Goal: Task Accomplishment & Management: Complete application form

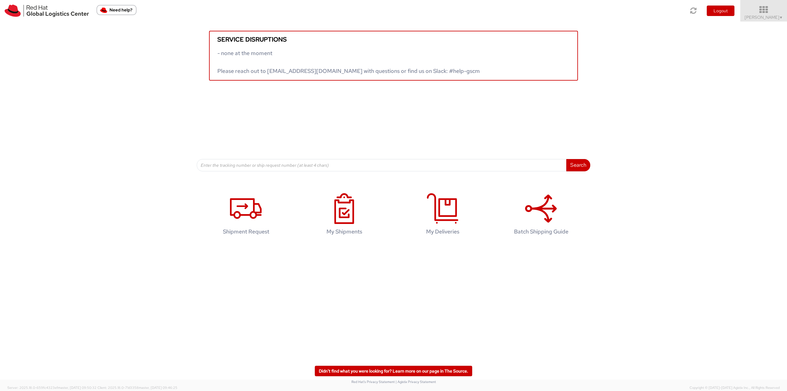
click at [772, 17] on span "Robert Lomax ▼" at bounding box center [764, 17] width 38 height 6
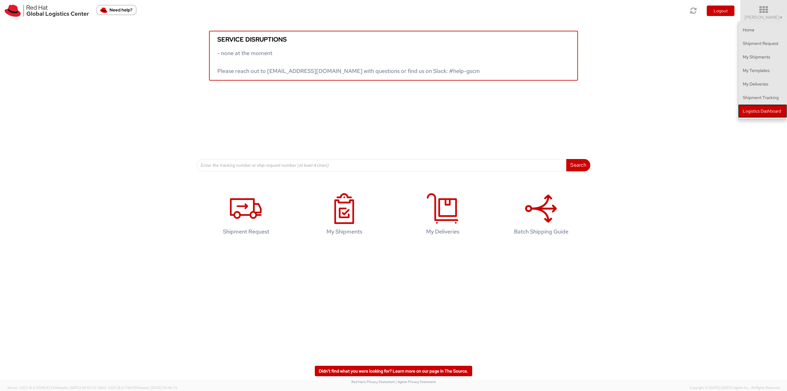
click at [758, 112] on link "Logistics Dashboard" at bounding box center [762, 111] width 49 height 14
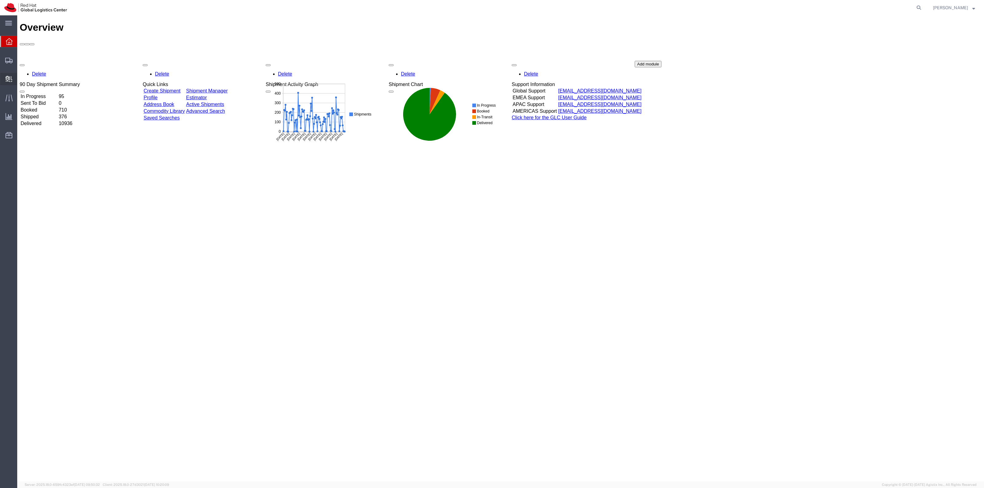
click at [0, 0] on span "Create Delivery" at bounding box center [0, 0] width 0 height 0
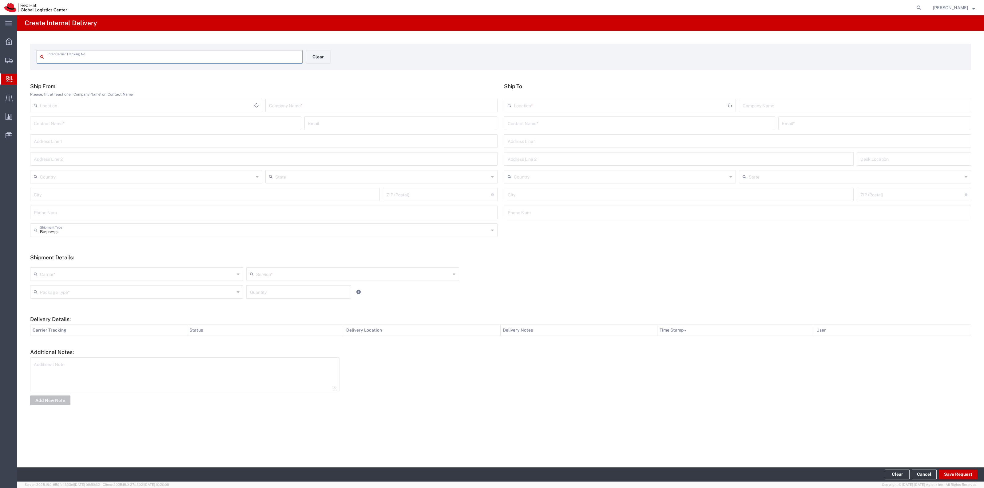
click at [140, 54] on input "text" at bounding box center [172, 56] width 252 height 11
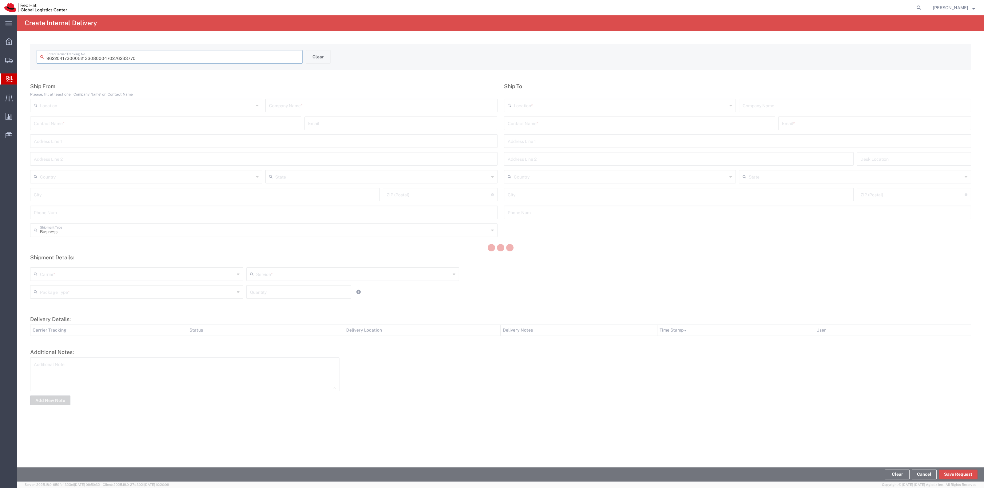
type input "470276233770"
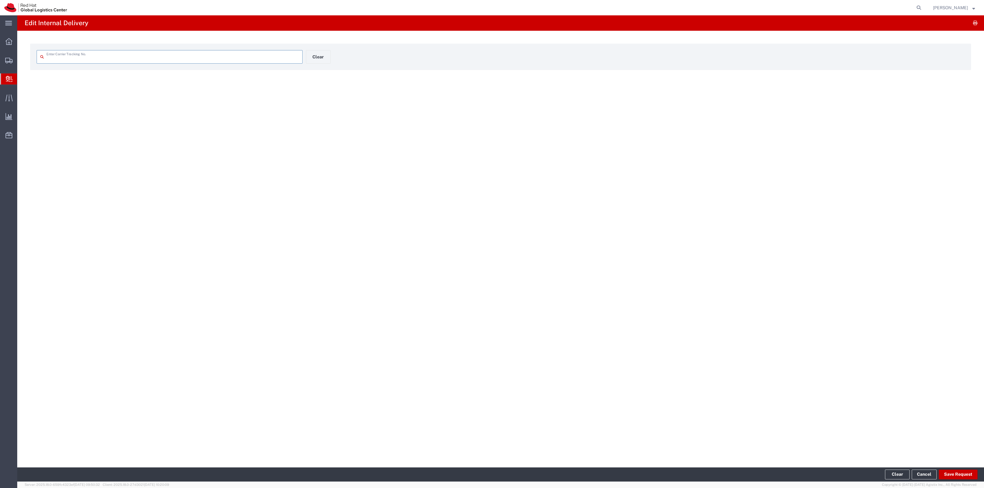
type input "470276233770"
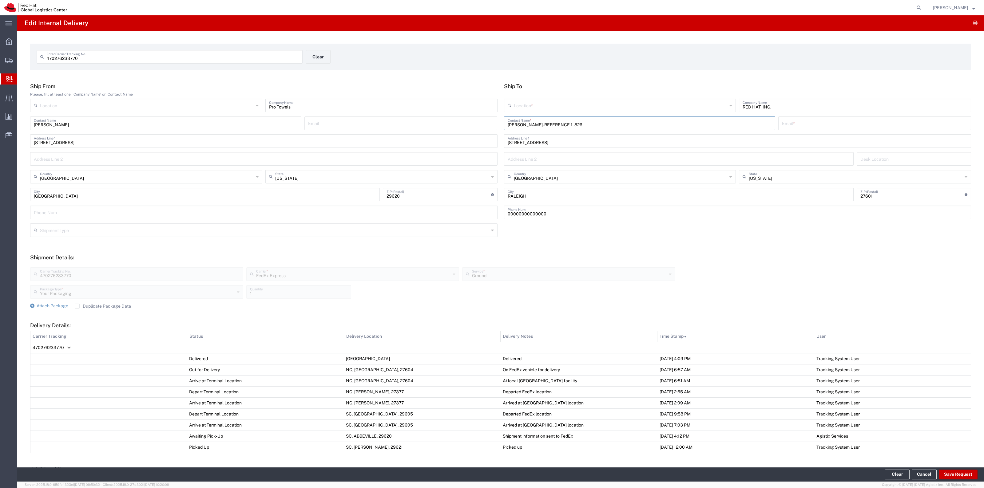
drag, startPoint x: 589, startPoint y: 125, endPoint x: 544, endPoint y: 130, distance: 45.8
click at [544, 130] on div "LEONIE KEWELOH-REFERENCE 1 826 Contact Name * Email *" at bounding box center [737, 126] width 470 height 18
type input "LEONIE KEWELOH"
click at [618, 145] on div "Red Hat (Leonie Keweloh), lkeweloh@redhat.com" at bounding box center [640, 141] width 264 height 15
type input "RH - Munich"
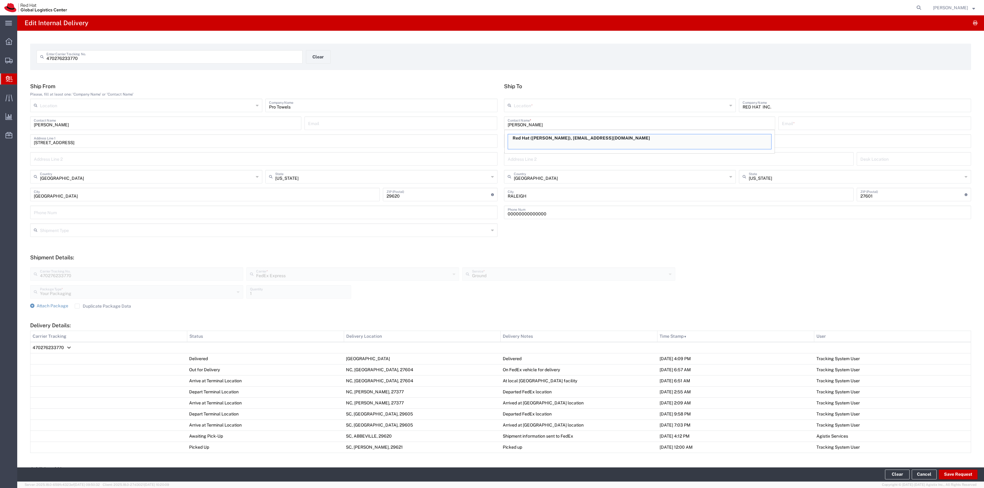
type input "Red Hat"
type input "Leonie Keweloh"
type input "lkeweloh@redhat.com"
click at [563, 108] on input "text" at bounding box center [621, 105] width 214 height 11
click at [523, 129] on span "RH - Raleigh" at bounding box center [616, 129] width 229 height 10
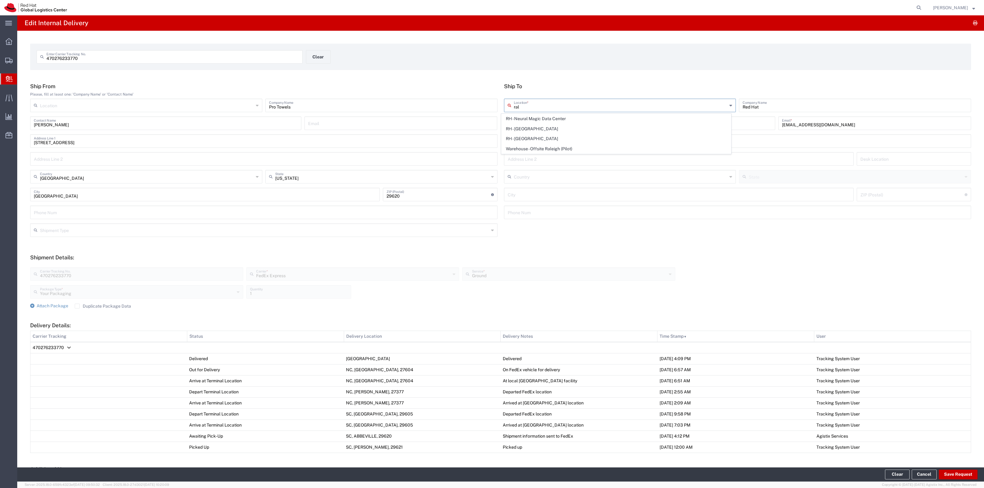
type input "RH - Raleigh"
type input "Red Hat, Inc."
type input "100 East Davie Street"
type input "United States"
type input "RALEIGH"
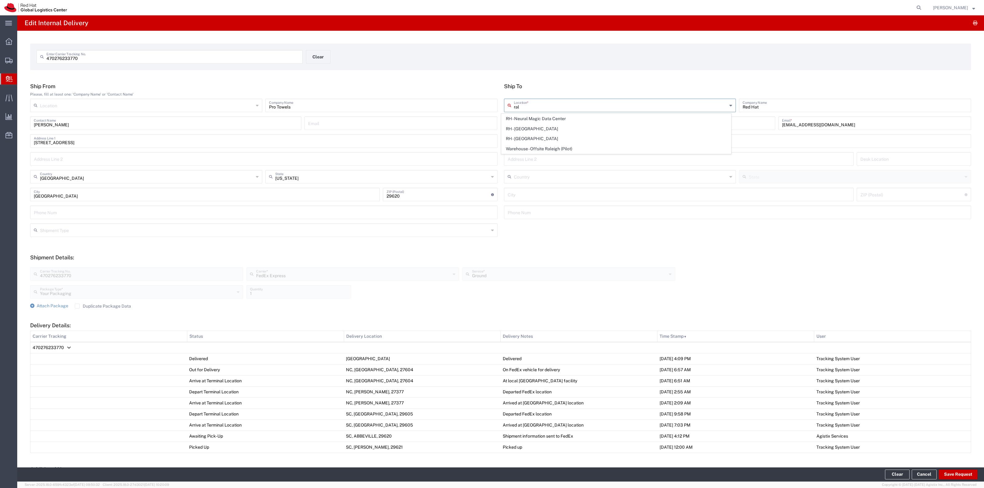
type input "27601"
type input "919-754-4950"
type input "North Carolina"
click at [545, 128] on input "Leonie Keweloh" at bounding box center [640, 122] width 264 height 11
type input "Leonie Keweloh - CSR Champion Shirts"
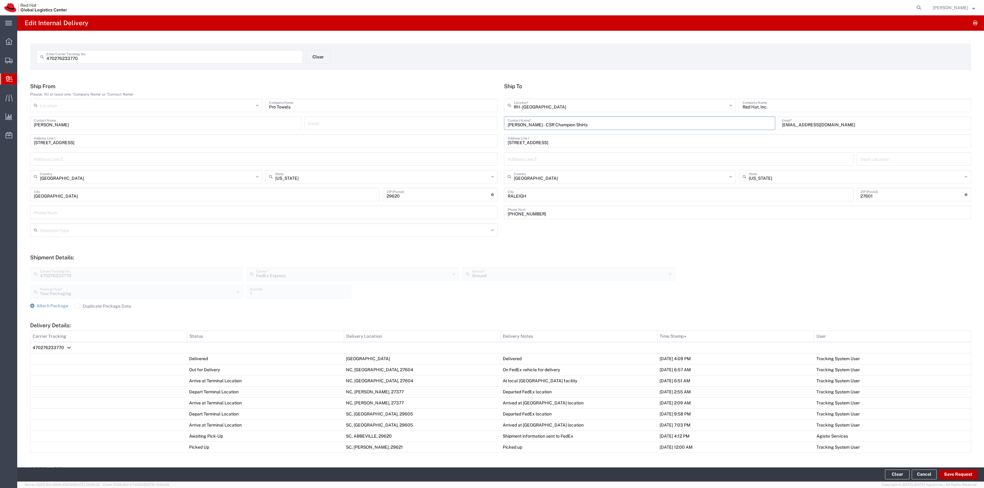
click at [962, 473] on button "Save Request" at bounding box center [958, 475] width 39 height 10
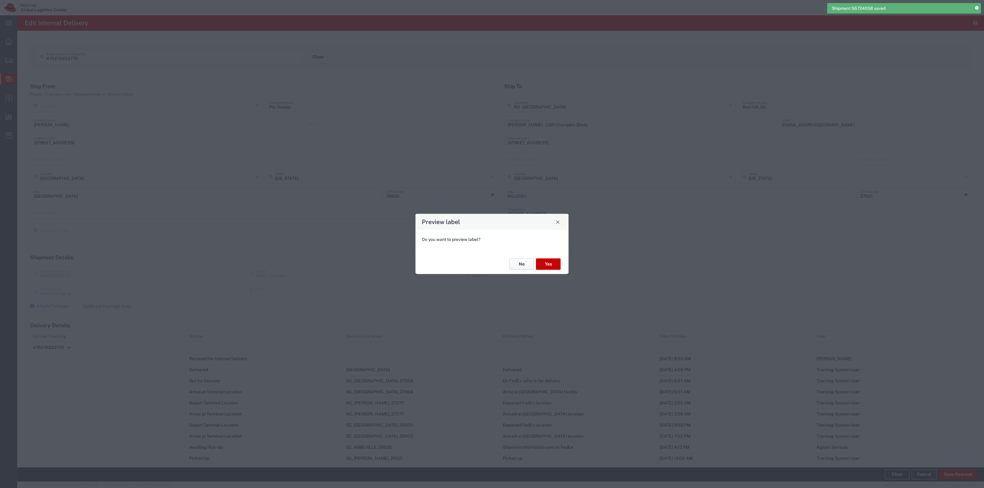
click at [522, 266] on button "No" at bounding box center [521, 264] width 25 height 11
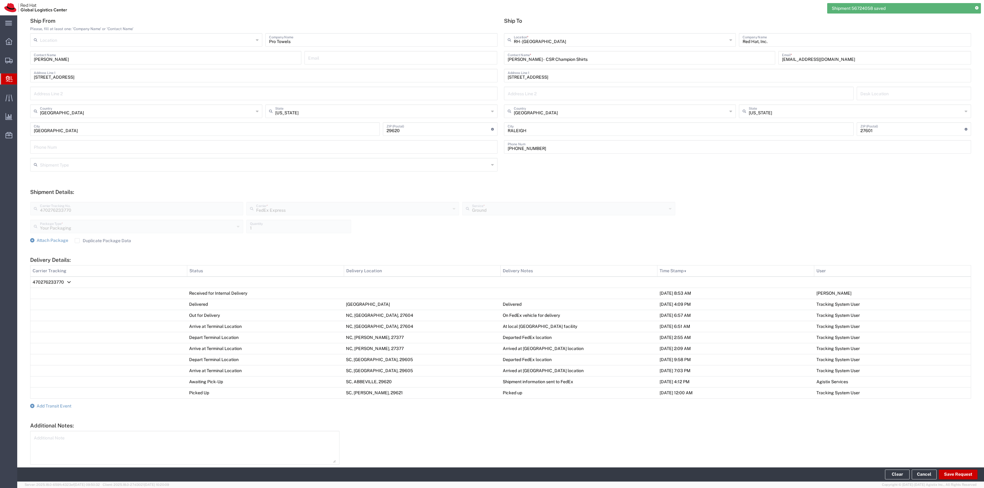
scroll to position [91, 0]
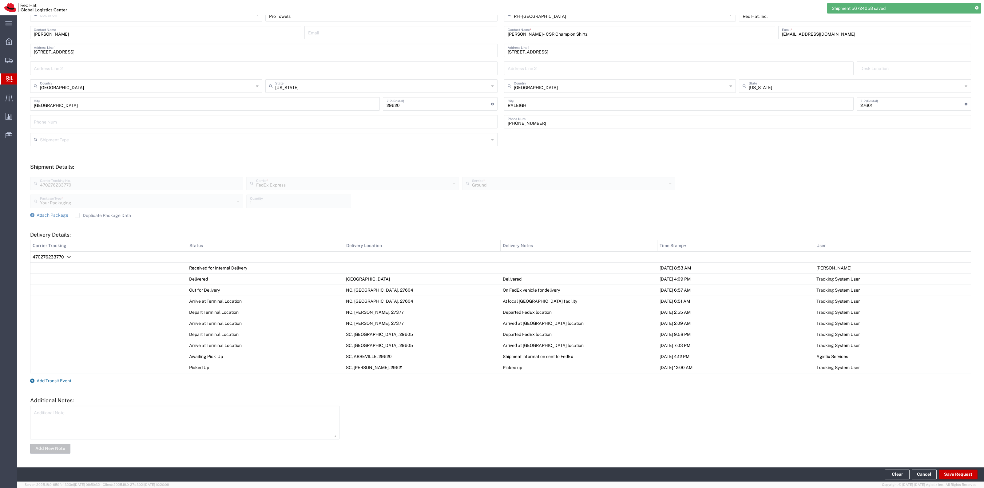
click at [57, 382] on span "Add Transit Event" at bounding box center [54, 381] width 35 height 5
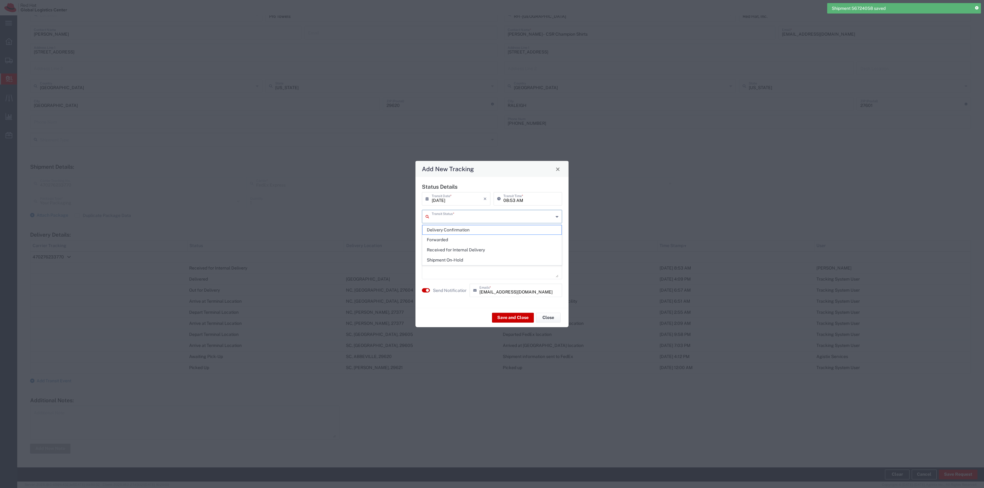
drag, startPoint x: 451, startPoint y: 217, endPoint x: 453, endPoint y: 223, distance: 6.4
click at [452, 218] on input "text" at bounding box center [493, 216] width 122 height 11
click at [453, 227] on span "Delivery Confirmation" at bounding box center [492, 230] width 139 height 10
type input "Delivery Confirmation"
click at [445, 285] on agx-switch-control "Send Notification" at bounding box center [444, 291] width 48 height 14
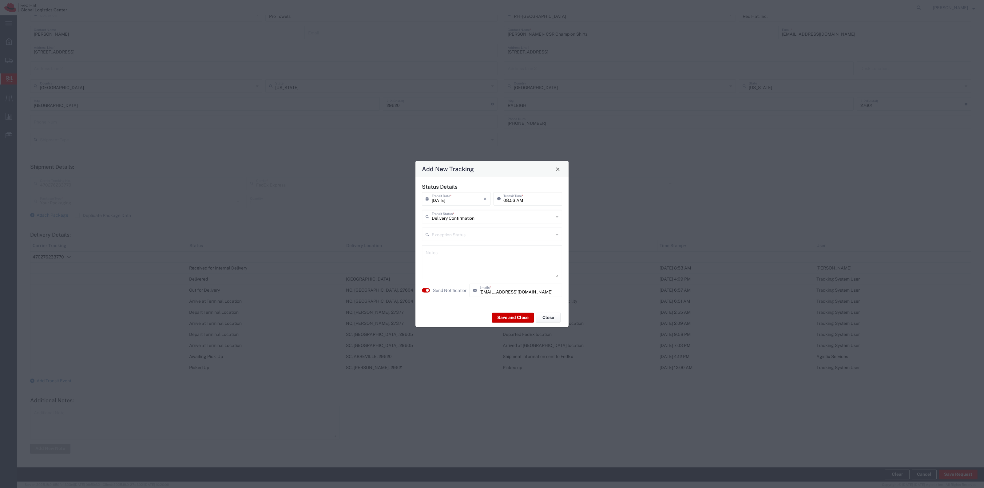
drag, startPoint x: 454, startPoint y: 288, endPoint x: 462, endPoint y: 293, distance: 9.8
click at [454, 289] on label "Send Notification" at bounding box center [450, 290] width 34 height 6
click at [457, 290] on label "Send Notification" at bounding box center [450, 290] width 34 height 6
click at [504, 314] on button "Save and Close" at bounding box center [513, 318] width 42 height 10
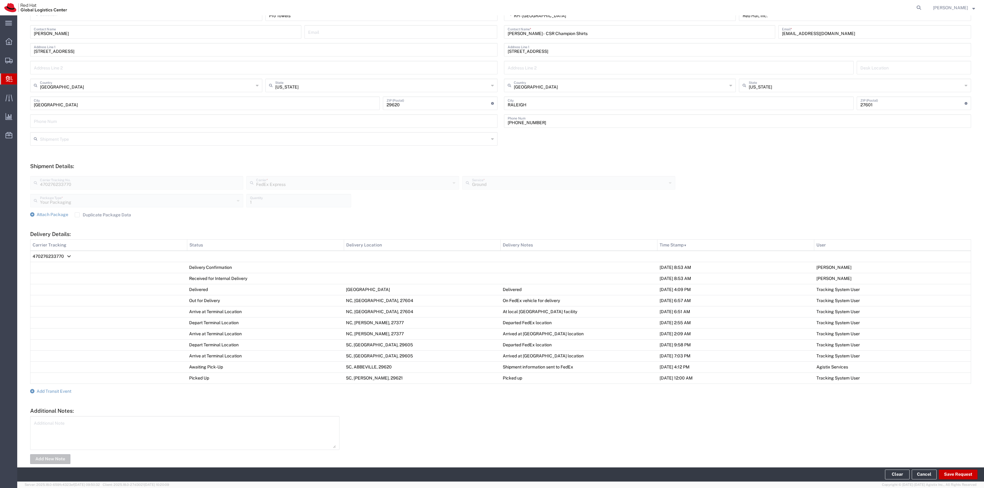
scroll to position [0, 0]
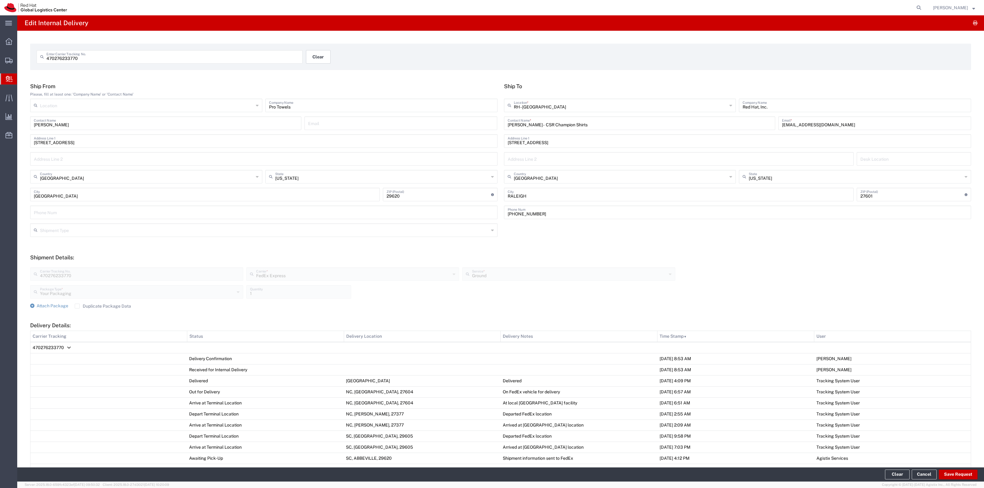
click at [319, 58] on button "Clear" at bounding box center [318, 57] width 25 height 14
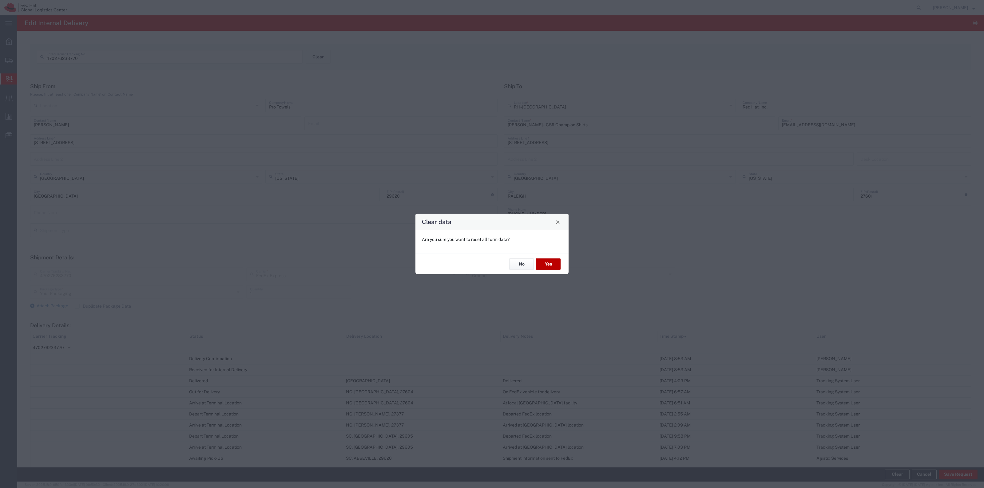
click at [552, 266] on button "Yes" at bounding box center [548, 264] width 25 height 11
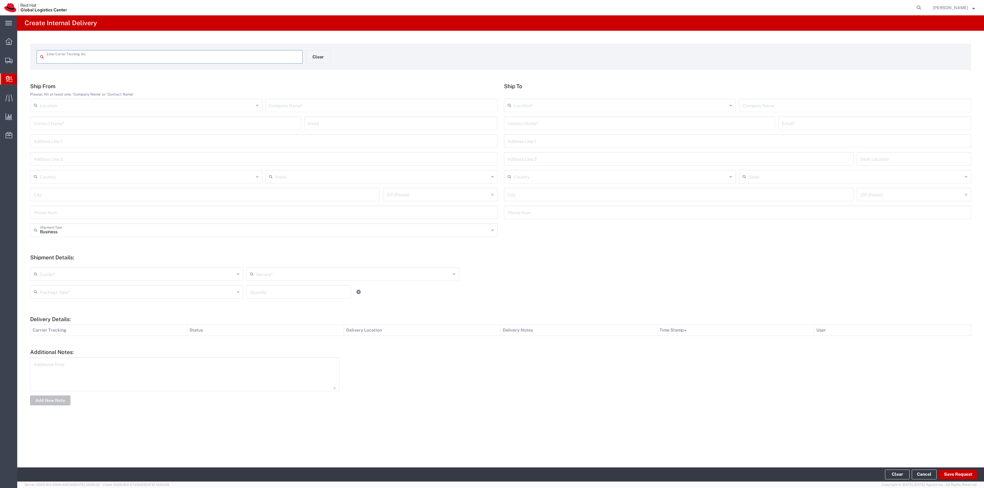
click at [254, 57] on input "text" at bounding box center [172, 56] width 252 height 11
type input "1ZGV16200306087153"
click at [518, 123] on input "text" at bounding box center [640, 128] width 264 height 11
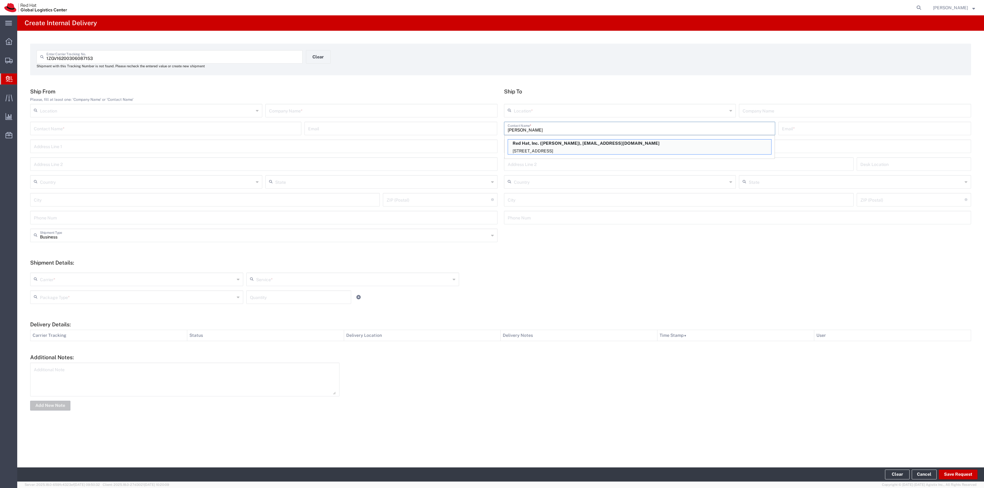
type input "Scott Su"
click at [534, 141] on p "Red Hat, Inc. (Scott Suehle), ssuehle@redhat.com" at bounding box center [639, 144] width 263 height 8
type input "RH - Raleigh"
type input "Red Hat, Inc."
type input "Scott Suehle"
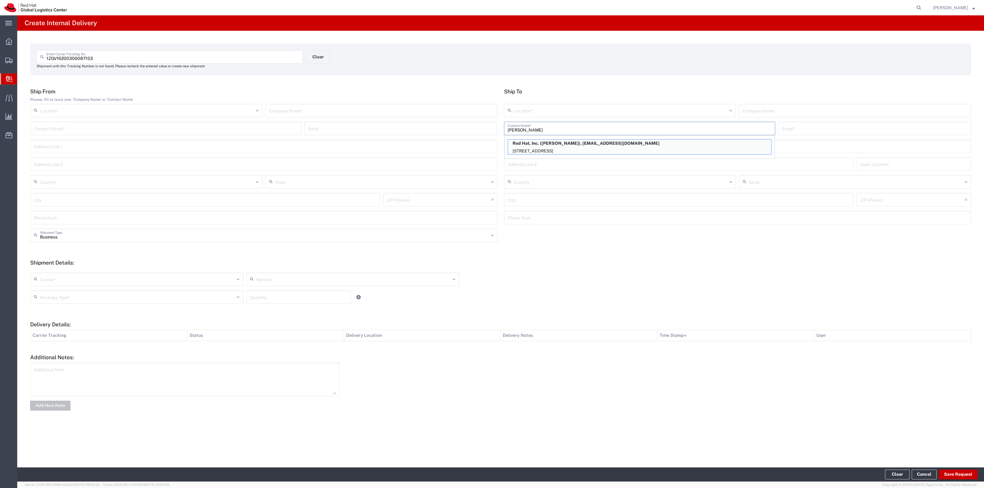
type input "ssuehle@redhat.com"
type input "100 East Davie Street"
type input "15S249"
type input "United States"
type input "RALEIGH"
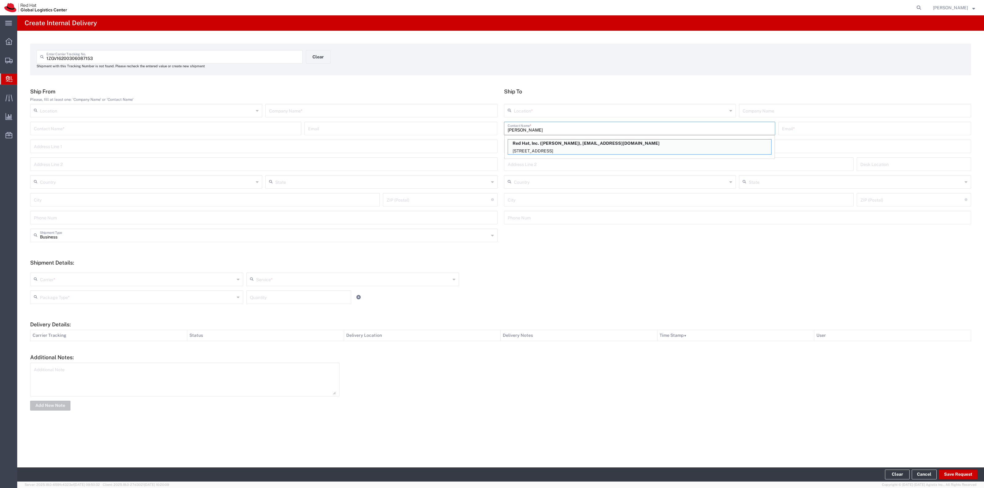
type input "27601"
type input "North Carolina"
click at [493, 109] on input "text" at bounding box center [381, 110] width 225 height 11
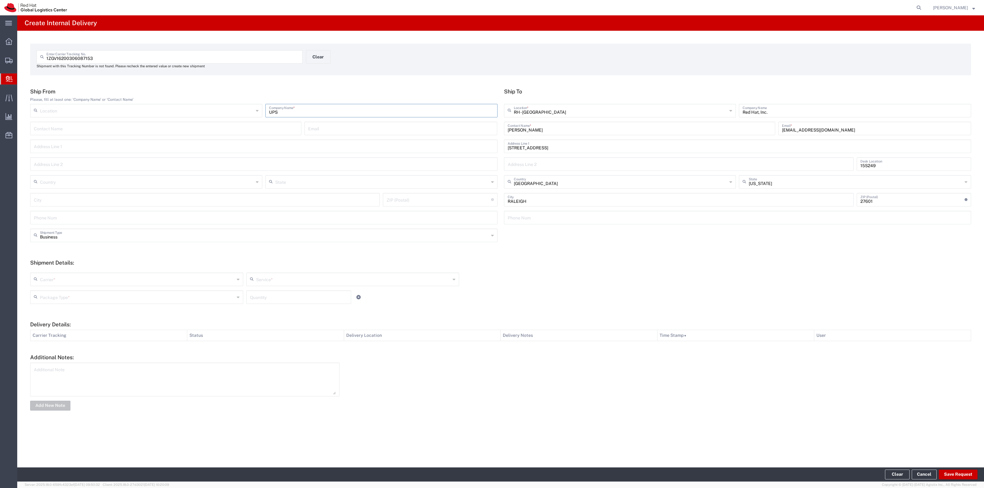
type input "UPS"
click at [431, 314] on form "Ship From Please, fill at least one: 'Company Name' or 'Contact Name' Location …" at bounding box center [500, 250] width 941 height 324
click at [177, 276] on input "text" at bounding box center [137, 279] width 195 height 11
click at [109, 366] on span "UPS" at bounding box center [137, 364] width 212 height 10
type input "UPS"
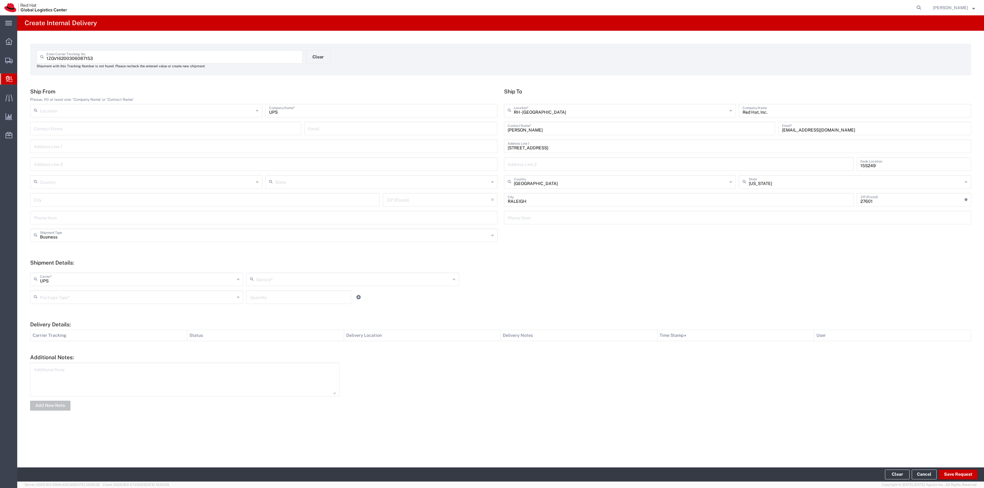
click at [255, 285] on div "Service *" at bounding box center [352, 280] width 213 height 14
click at [271, 348] on span "Ground" at bounding box center [353, 343] width 212 height 10
type input "Ground"
click at [226, 305] on div "Package Type * Case(s) Envelope PAK Skid(s) Your Packaging Quantity" at bounding box center [353, 300] width 648 height 18
click at [226, 304] on div "Package Type * Case(s) Envelope PAK Skid(s) Your Packaging Quantity" at bounding box center [353, 300] width 648 height 18
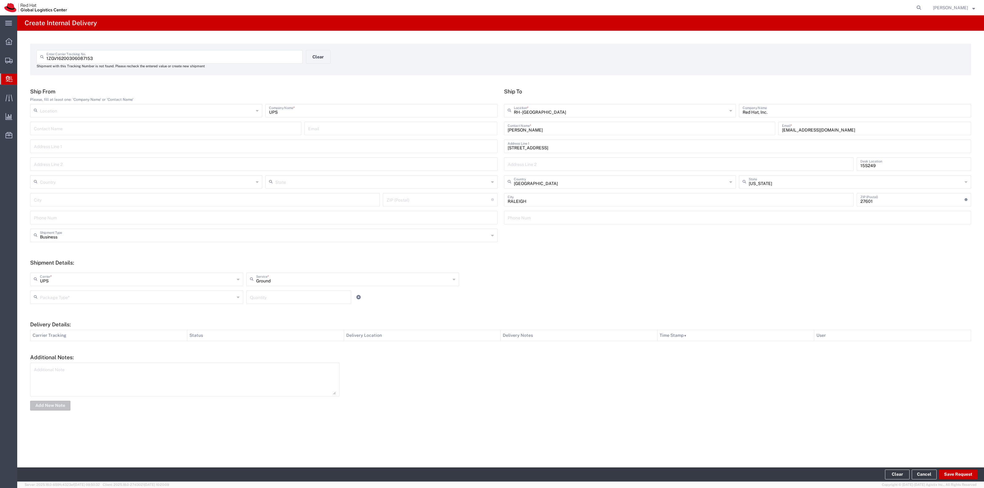
click at [172, 298] on input "text" at bounding box center [137, 297] width 195 height 11
click at [140, 350] on span "Your Packaging" at bounding box center [137, 351] width 212 height 10
type input "Your Packaging"
click at [269, 297] on input "number" at bounding box center [298, 297] width 97 height 11
type input "1"
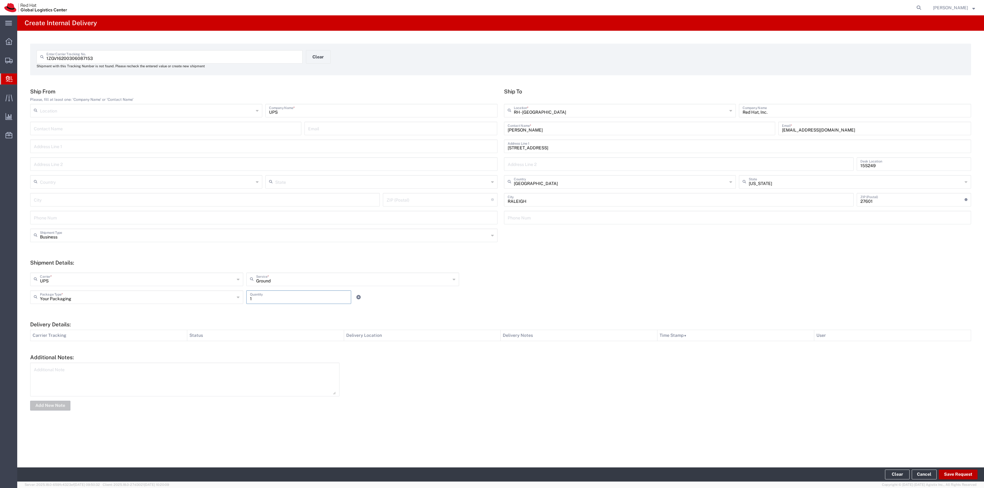
click at [962, 474] on button "Save Request" at bounding box center [958, 475] width 39 height 10
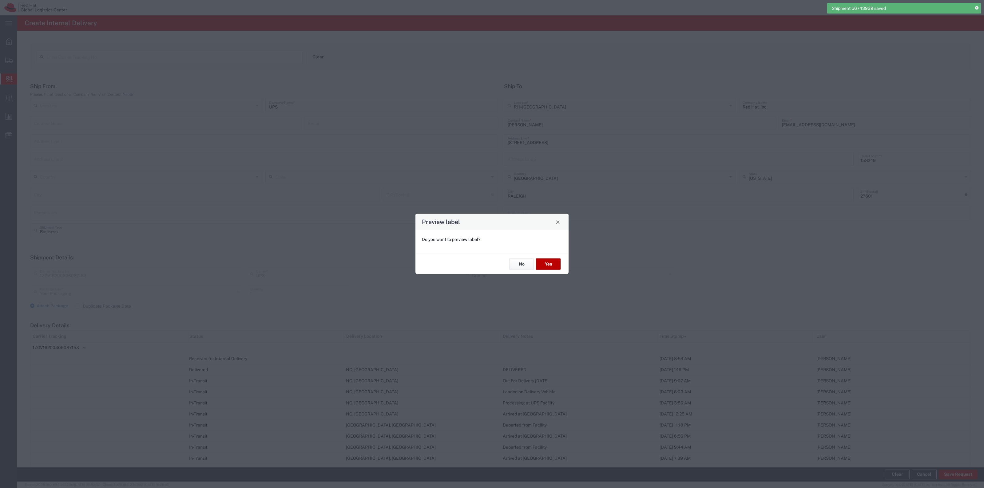
click at [550, 265] on button "Yes" at bounding box center [548, 264] width 25 height 11
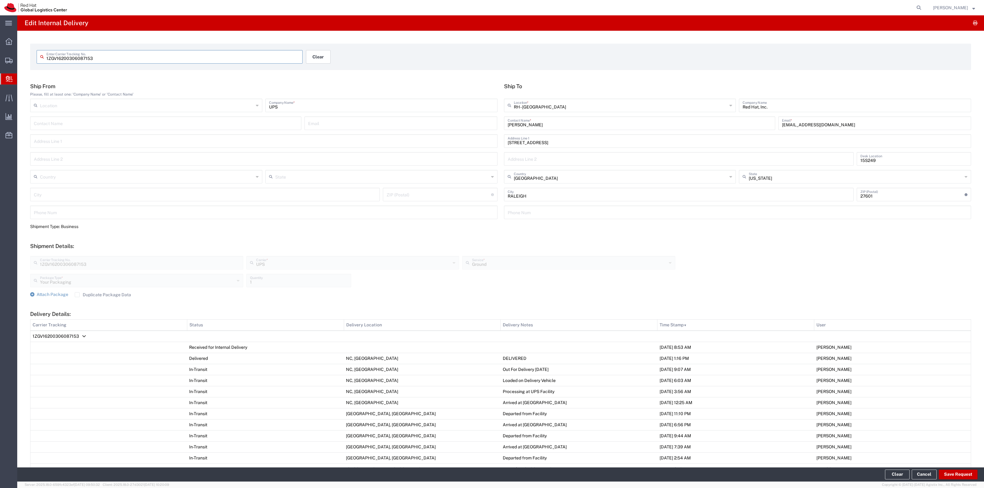
click at [323, 53] on button "Clear" at bounding box center [318, 57] width 25 height 14
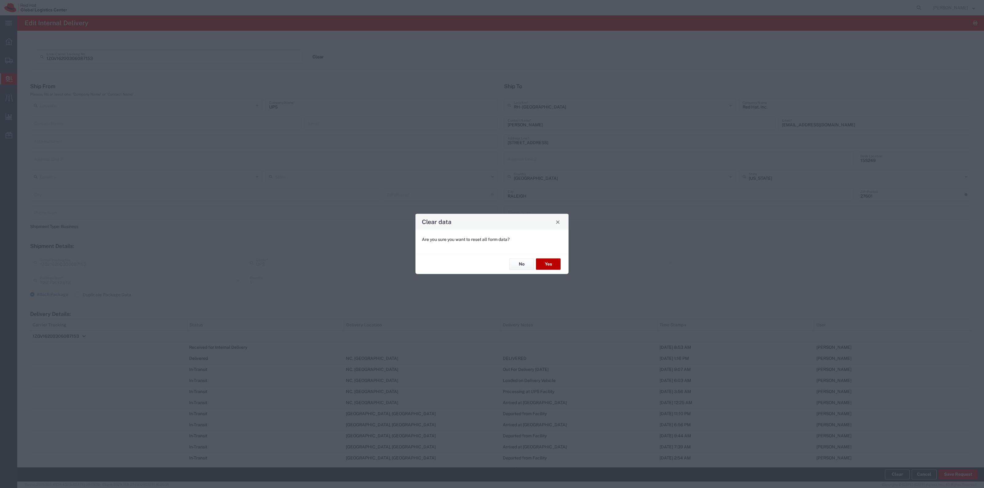
click at [547, 259] on button "Yes" at bounding box center [548, 264] width 25 height 11
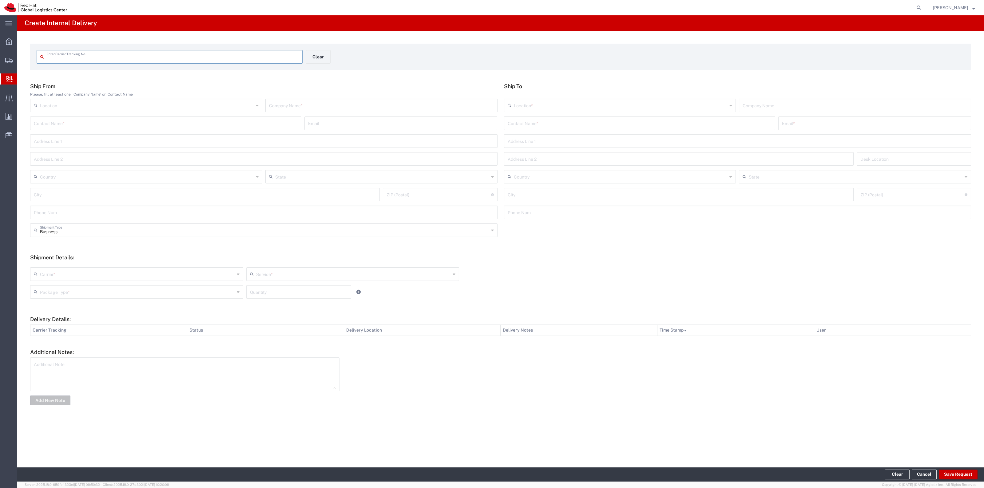
click at [222, 58] on input "text" at bounding box center [172, 56] width 252 height 11
type input "1Z4E26490377150082"
click at [570, 129] on input "text" at bounding box center [640, 128] width 264 height 11
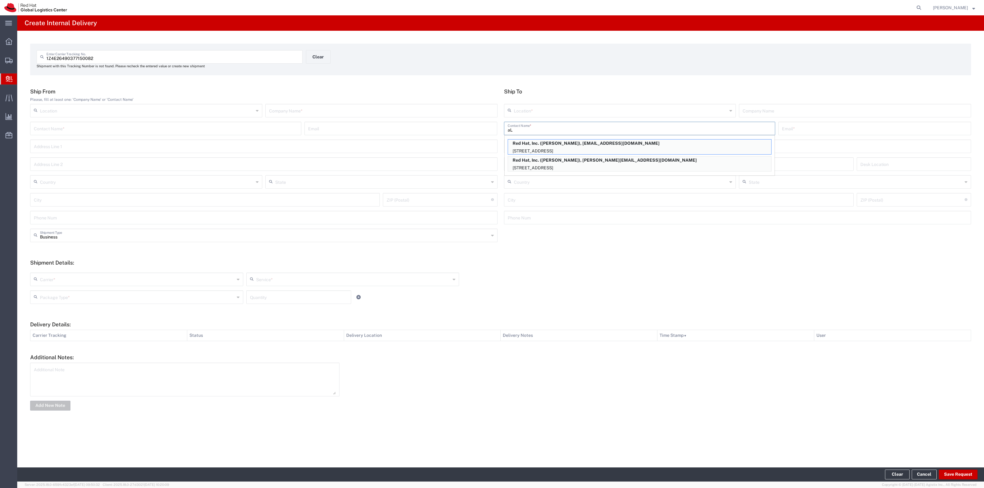
type input "a"
type input "Albert mi"
click at [564, 141] on p "Red Hat, Inc. (Albert Mirich), amirich@redhat.com" at bounding box center [639, 144] width 263 height 8
type input "RH - Raleigh"
type input "Red Hat, Inc."
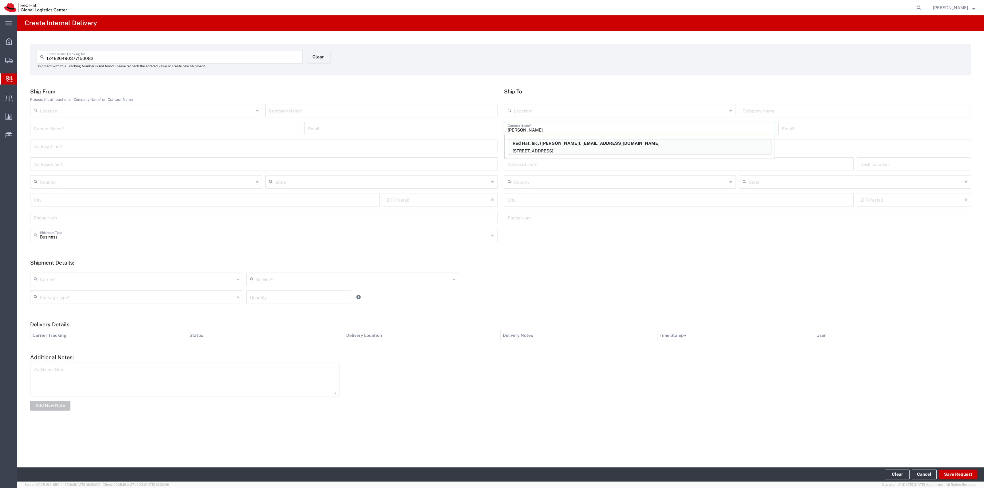
type input "Albert Mirich"
type input "amirich@redhat.com"
type input "100 East Davie Street"
type input "FLEX"
type input "United States"
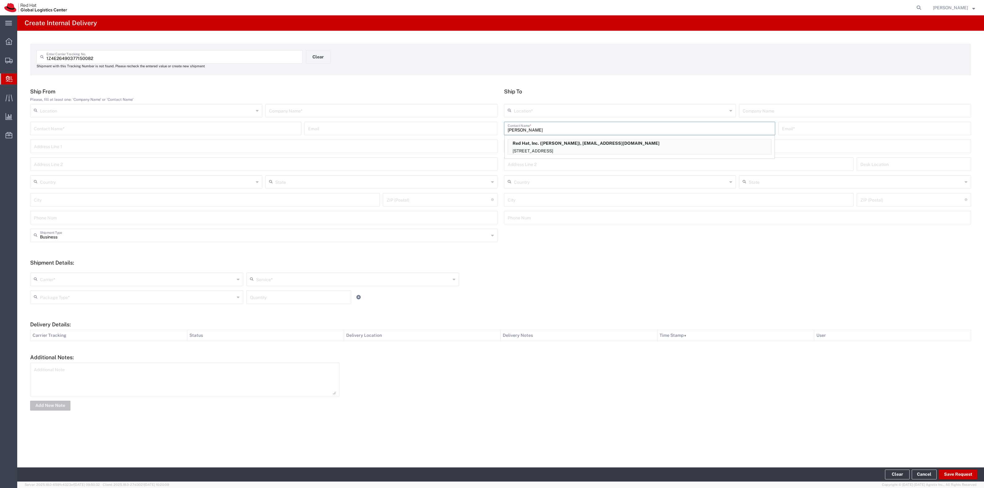
type input "RALEIGH"
type input "27601"
type input "North Carolina"
click at [460, 105] on input "text" at bounding box center [381, 110] width 225 height 11
type input "UPS"
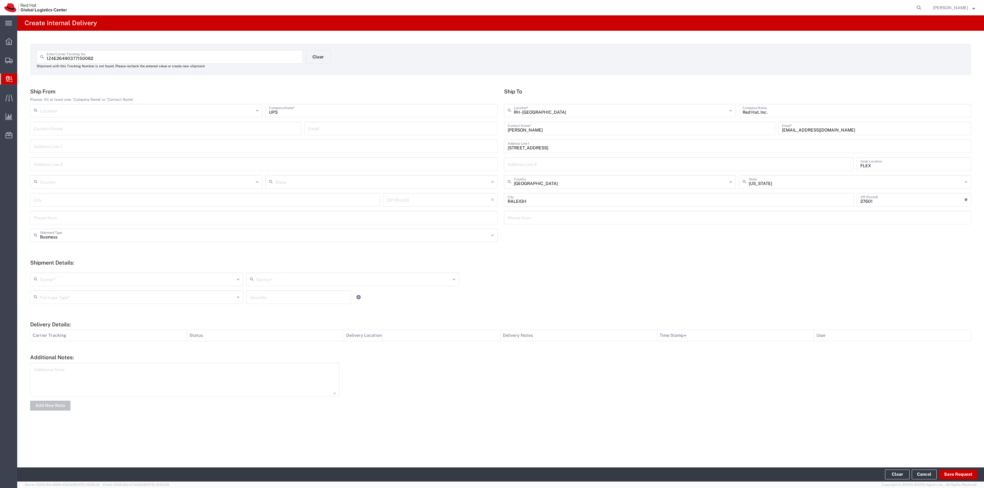
click at [115, 272] on div "Carrier * Amazon Logistics DHL FedEx Express FedEx Freight Interoffice Local Ca…" at bounding box center [500, 288] width 947 height 40
click at [114, 277] on input "text" at bounding box center [137, 279] width 195 height 11
click at [64, 362] on span "UPS" at bounding box center [137, 364] width 212 height 10
type input "UPS"
drag, startPoint x: 288, startPoint y: 289, endPoint x: 292, endPoint y: 282, distance: 8.5
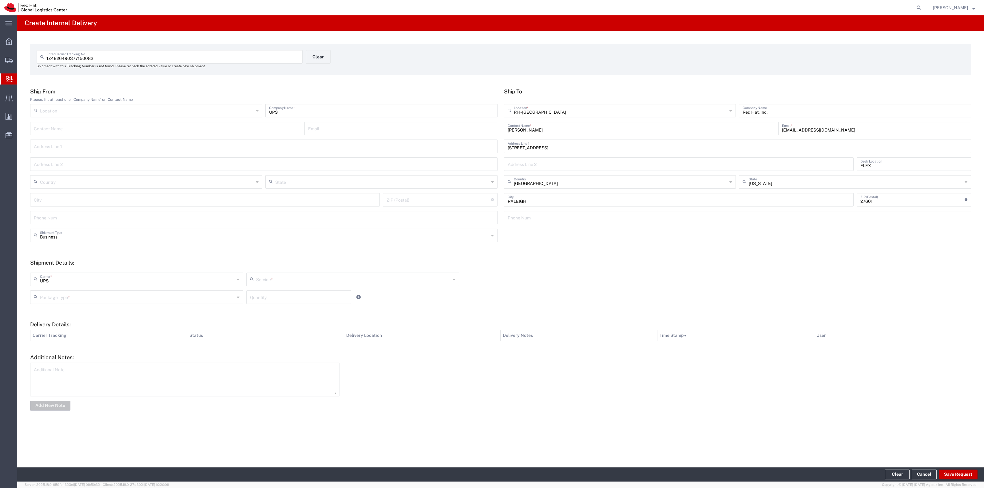
click at [288, 289] on div "UPS Carrier * Amazon Logistics DHL FedEx Express FedEx Freight Interoffice Loca…" at bounding box center [353, 282] width 648 height 18
click at [292, 280] on input "text" at bounding box center [353, 279] width 195 height 11
click at [262, 338] on span "Express" at bounding box center [353, 333] width 212 height 10
click at [266, 279] on input "Express" at bounding box center [353, 279] width 195 height 11
click at [265, 343] on span "Ground" at bounding box center [353, 343] width 212 height 10
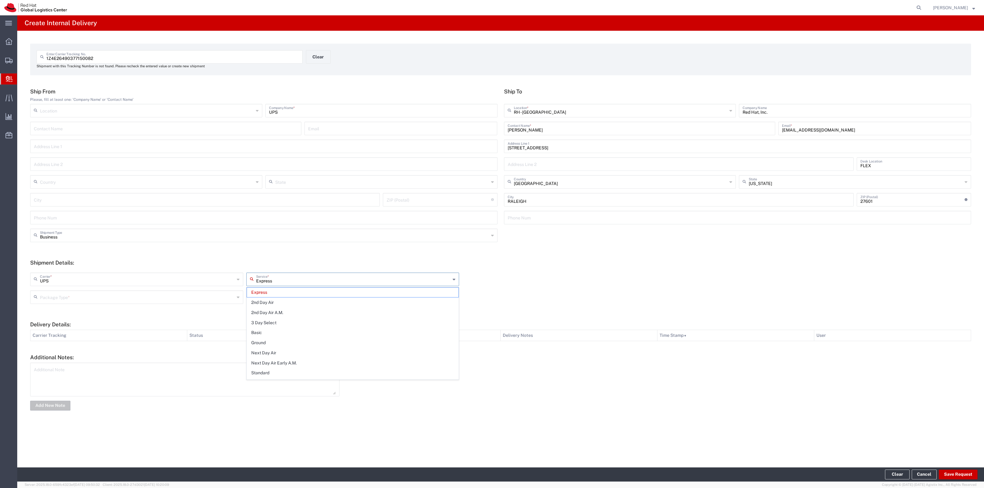
type input "Ground"
click at [220, 299] on input "text" at bounding box center [137, 297] width 195 height 11
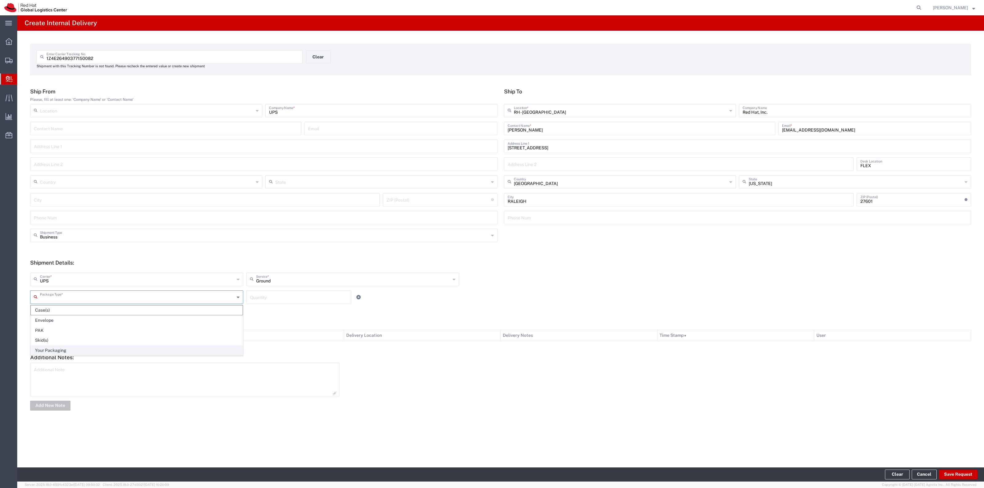
click at [169, 351] on span "Your Packaging" at bounding box center [137, 351] width 212 height 10
type input "Your Packaging"
click at [267, 293] on input "number" at bounding box center [298, 297] width 97 height 11
type input "1"
click at [958, 476] on button "Save Request" at bounding box center [958, 475] width 39 height 10
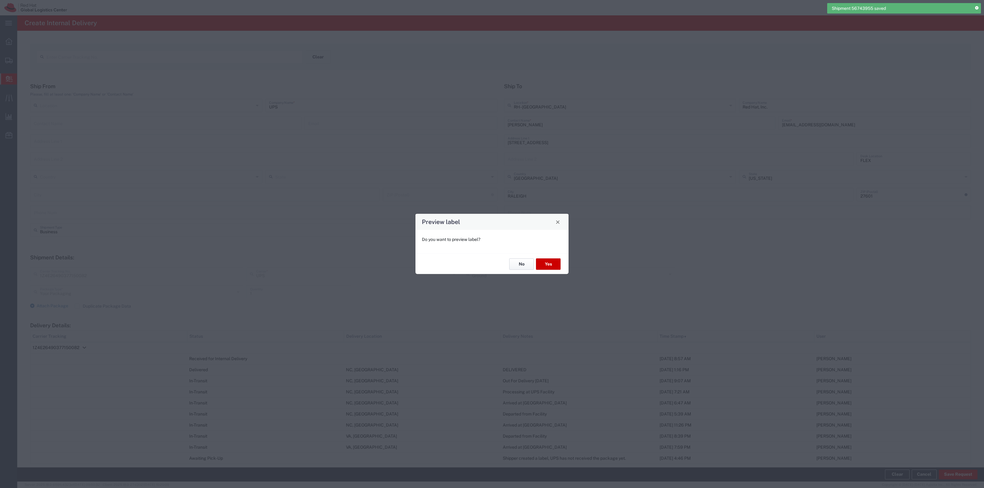
click at [530, 263] on button "No" at bounding box center [521, 264] width 25 height 11
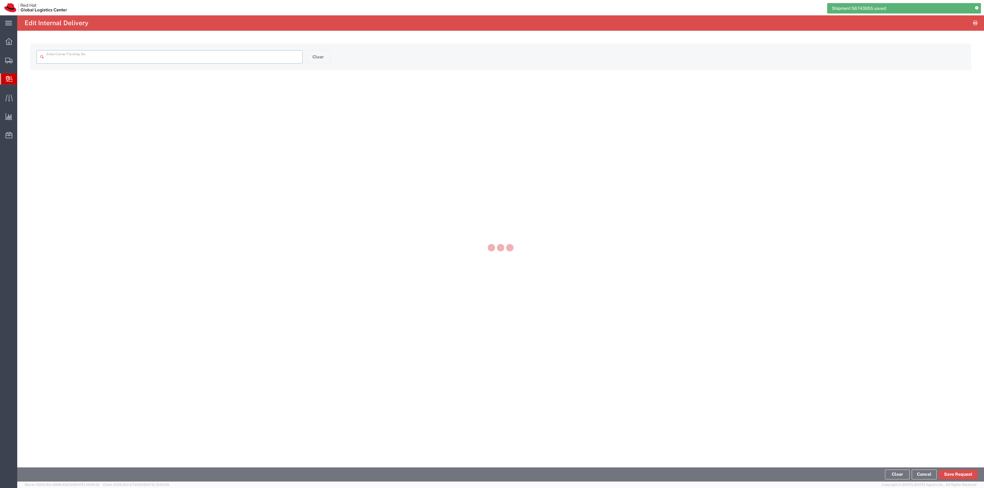
type input "1Z4E26490377150082"
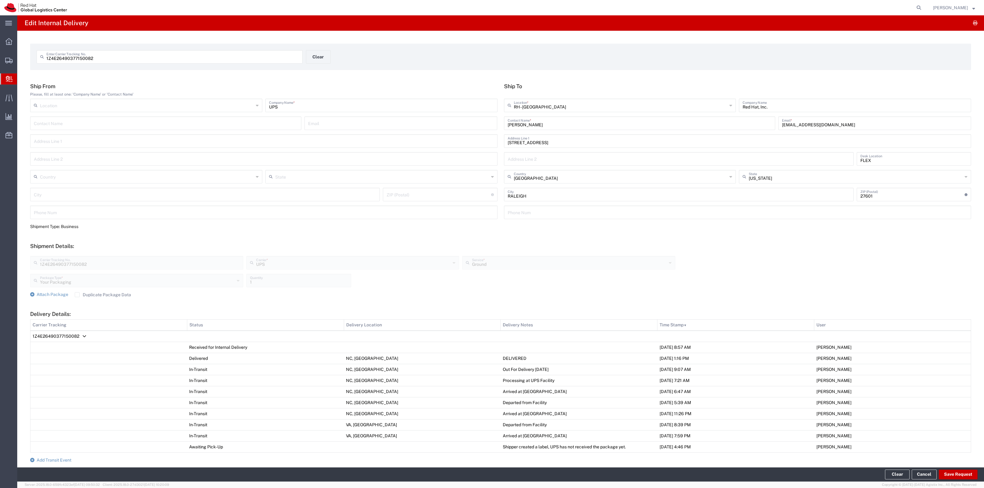
click at [82, 294] on label "Duplicate Package Data" at bounding box center [103, 294] width 56 height 5
click at [77, 295] on input "Duplicate Package Data" at bounding box center [77, 295] width 0 height 0
click at [61, 291] on div "Your Packaging Package Type * Your Packaging Case(s) Envelope PAK Skid(s) 1 Qua…" at bounding box center [353, 283] width 648 height 18
click at [53, 295] on span "Attach Package" at bounding box center [53, 294] width 32 height 5
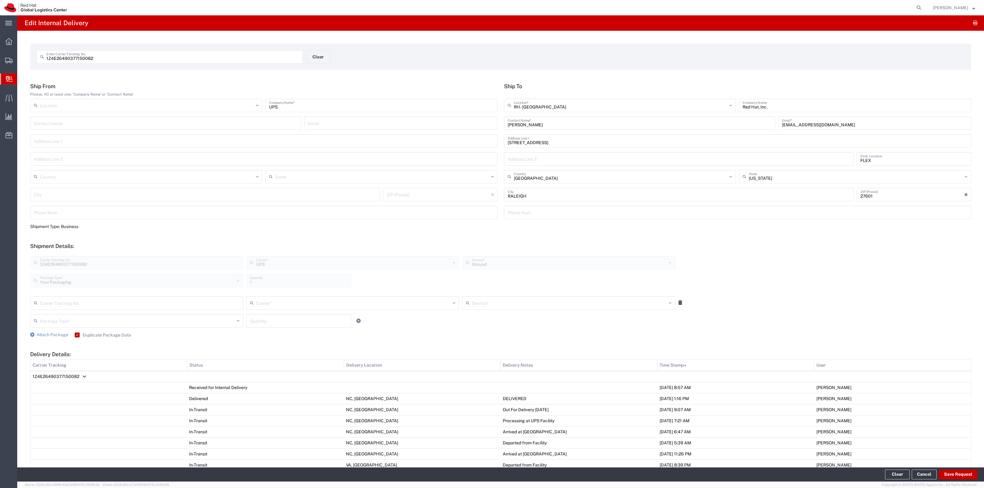
click at [62, 314] on div "Package Type *" at bounding box center [136, 321] width 213 height 14
click at [63, 303] on input "text" at bounding box center [140, 302] width 200 height 11
type input "42027601"
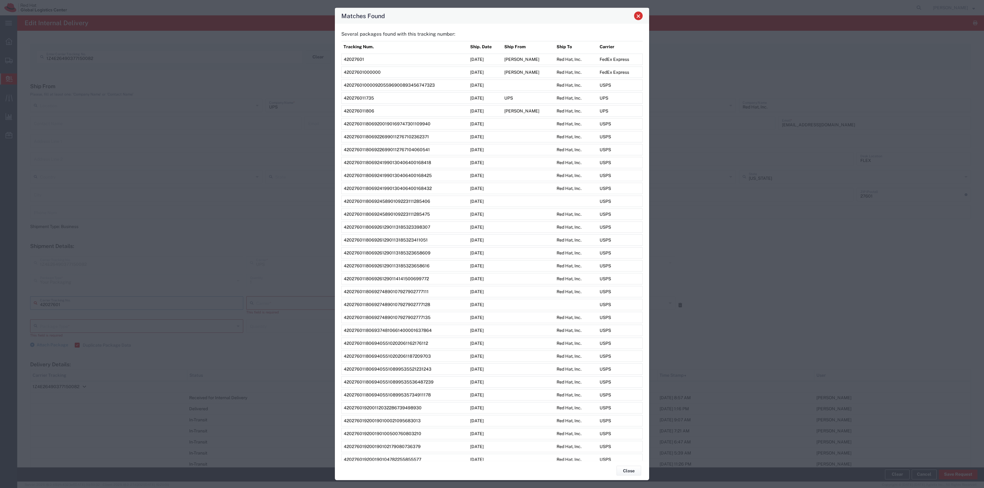
click at [637, 17] on span "Close" at bounding box center [638, 16] width 4 height 4
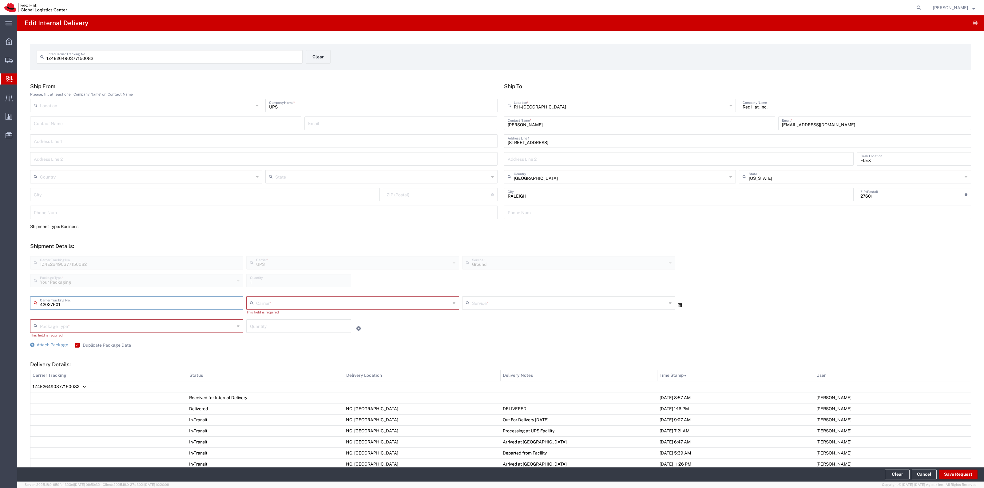
drag, startPoint x: 91, startPoint y: 305, endPoint x: 0, endPoint y: 285, distance: 92.9
click at [0, 286] on div "main_menu Created with Sketch. Collapse Menu Overview Shipments Shipment Manage…" at bounding box center [492, 251] width 984 height 473
type input "1Z4E26490377149656"
type input "UPS"
type input "Your Packaging"
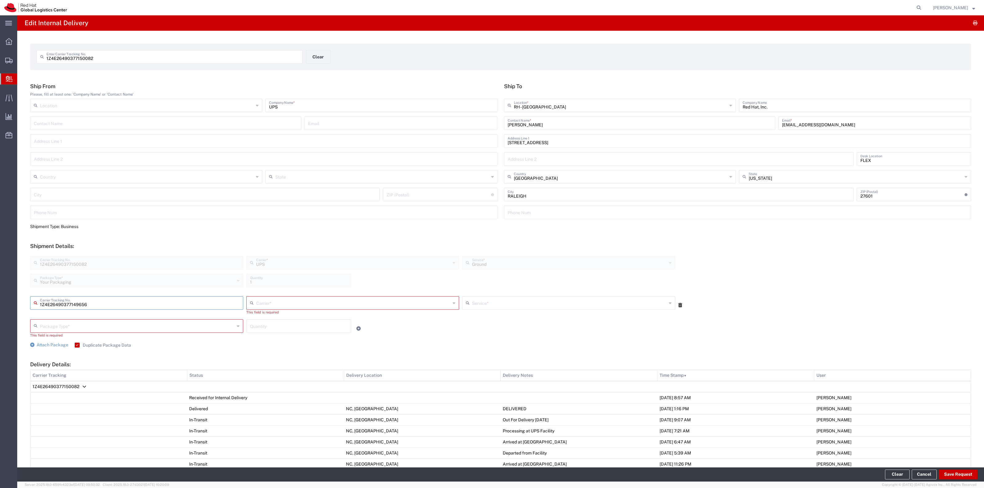
type input "1"
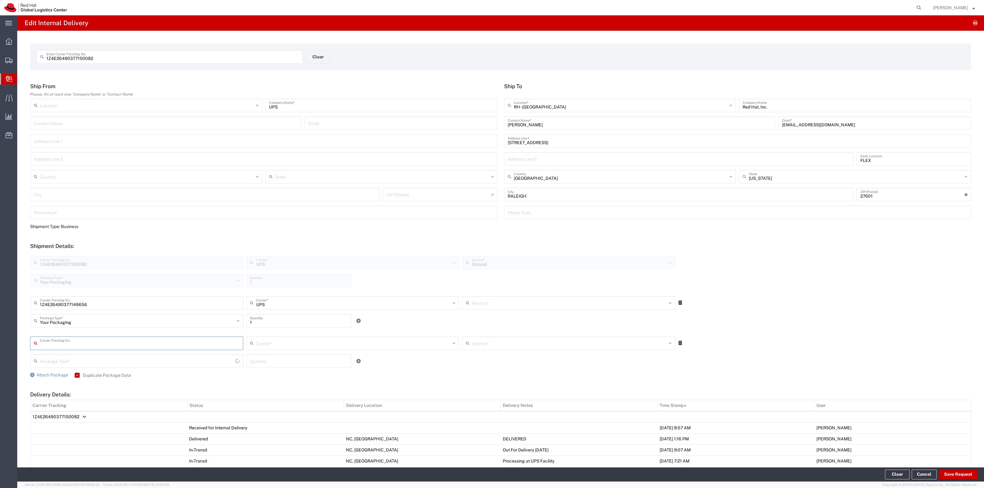
type input "Ground"
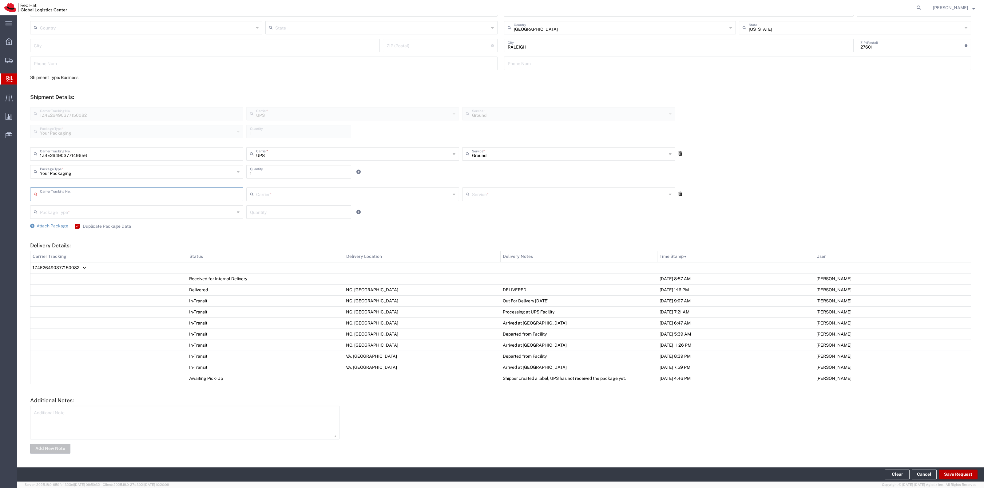
click at [954, 476] on button "Save Request" at bounding box center [958, 475] width 39 height 10
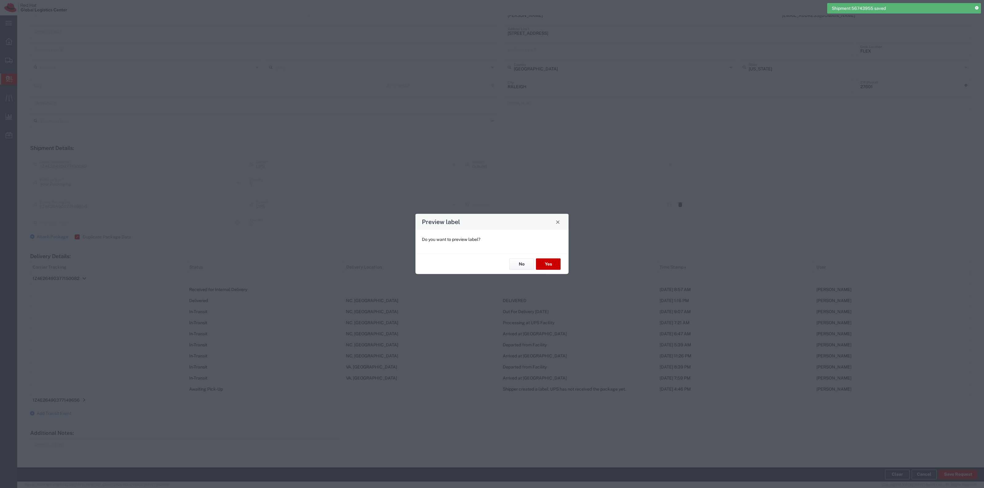
scroll to position [143, 0]
type input "Your Packaging"
type input "Ground"
click at [526, 264] on button "No" at bounding box center [521, 264] width 25 height 11
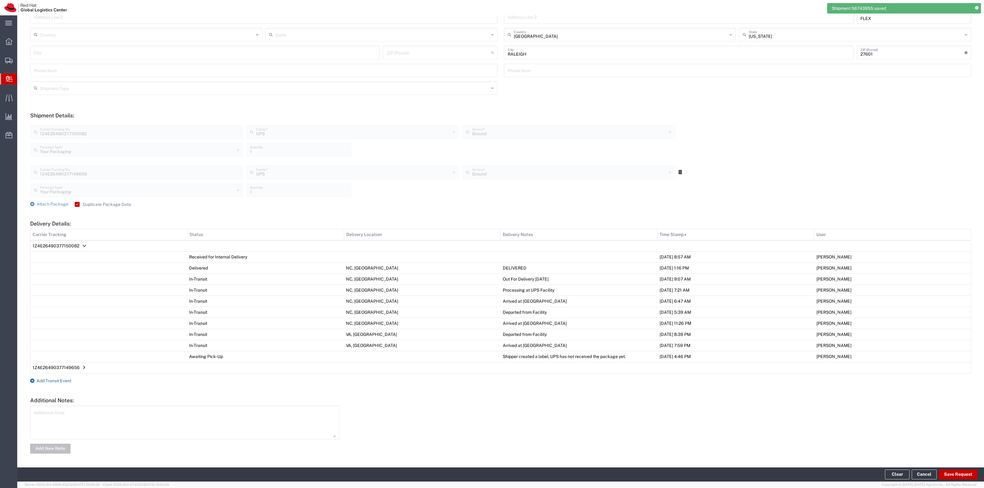
drag, startPoint x: 69, startPoint y: 375, endPoint x: 67, endPoint y: 379, distance: 3.9
click at [68, 376] on form "Ship From Please, fill at least one: 'Company Name' or 'Contact Name' Location …" at bounding box center [500, 198] width 941 height 514
click at [67, 379] on span "Add Transit Event" at bounding box center [54, 381] width 35 height 5
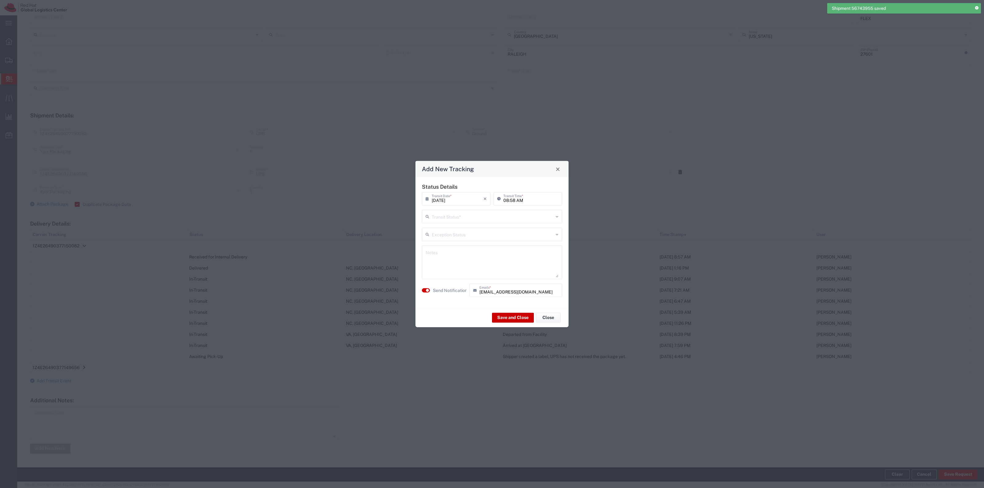
click at [446, 216] on input "text" at bounding box center [493, 216] width 122 height 11
click at [446, 228] on span "Delivery Confirmation" at bounding box center [492, 230] width 139 height 10
type input "Delivery Confirmation"
click at [446, 293] on label "Send Notification" at bounding box center [450, 290] width 34 height 6
click at [514, 318] on button "Save and Close" at bounding box center [513, 318] width 42 height 10
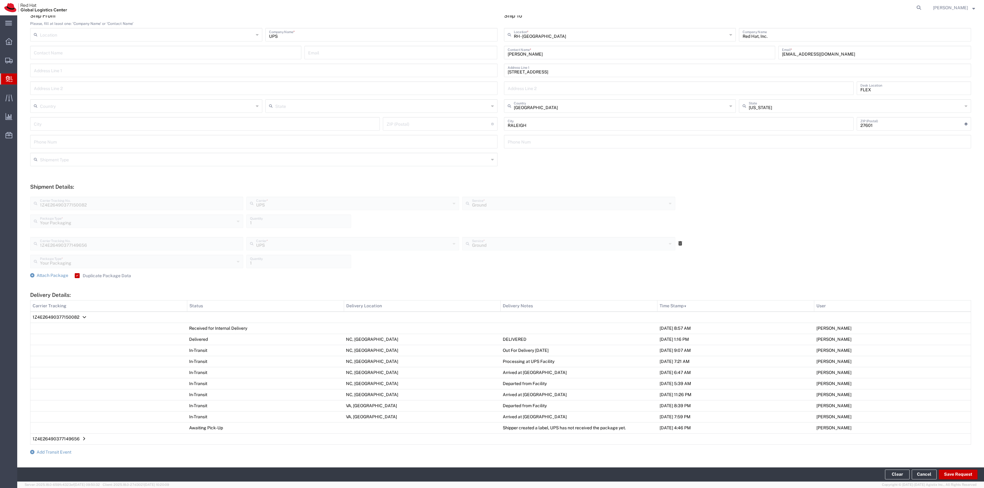
scroll to position [0, 0]
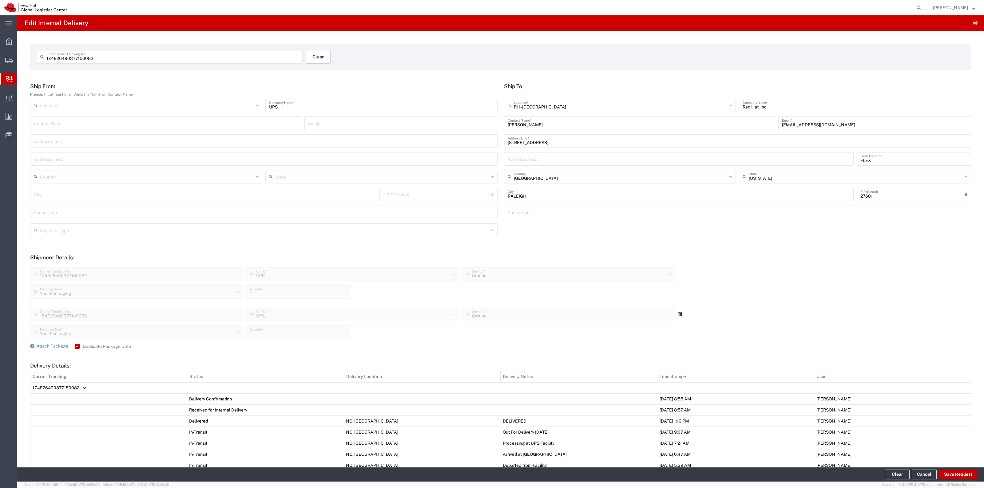
click at [318, 51] on button "Clear" at bounding box center [318, 57] width 25 height 14
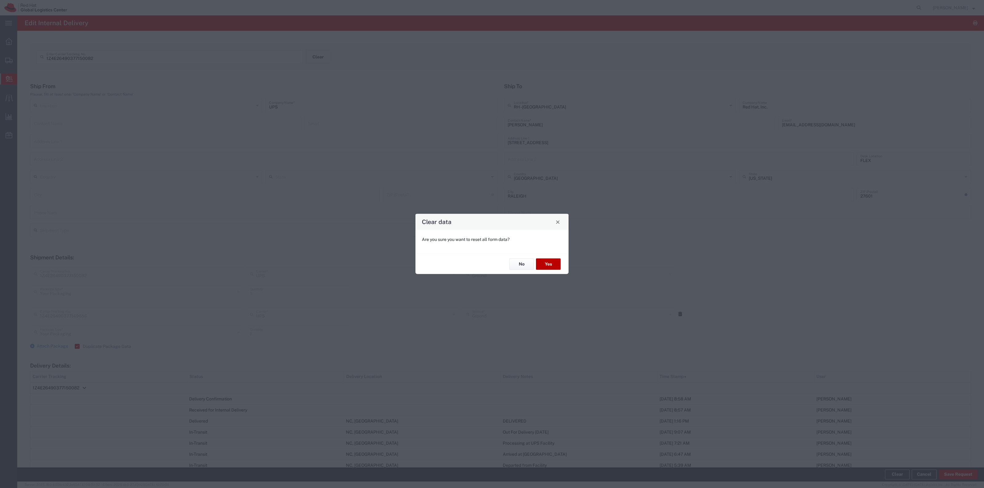
click at [554, 261] on button "Yes" at bounding box center [548, 264] width 25 height 11
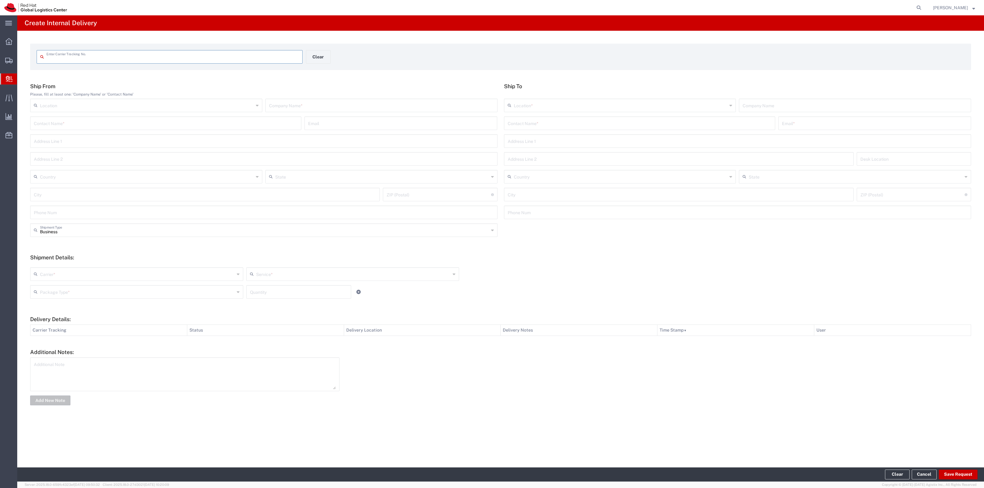
click at [234, 51] on input "text" at bounding box center [172, 56] width 252 height 11
type input "1Z800E890329779973"
click at [606, 131] on input "text" at bounding box center [640, 128] width 264 height 11
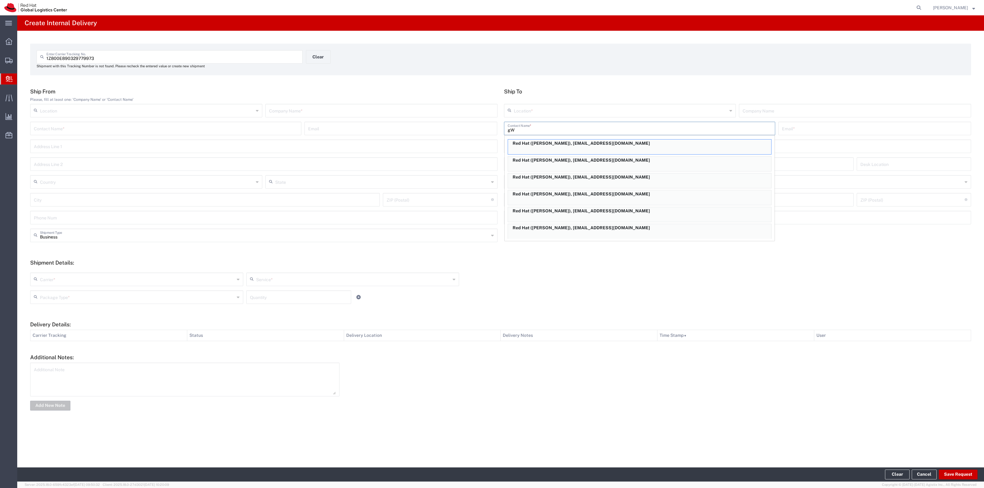
type input "g"
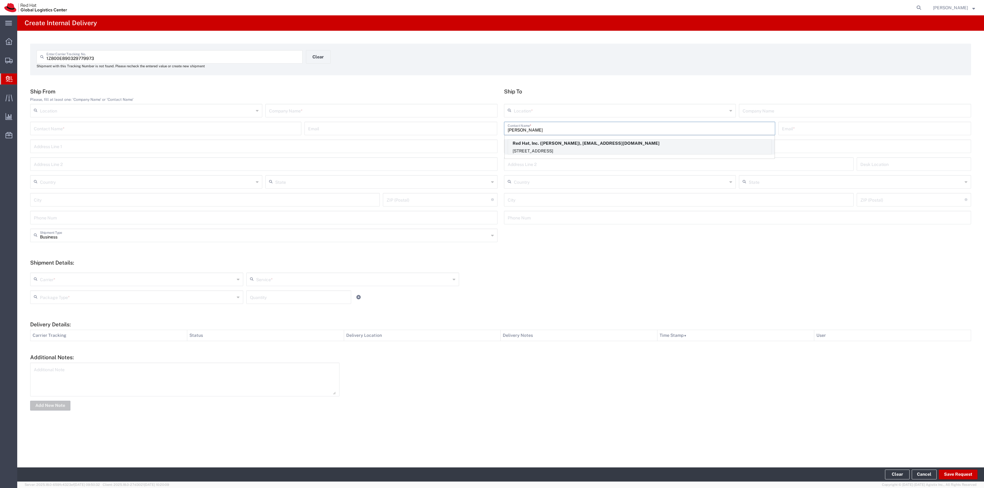
type input "gwen joyn"
click at [597, 143] on p "Red Hat, Inc. (Gwen Joyner), gjoyner@redhat.com" at bounding box center [639, 144] width 263 height 8
type input "RH - Raleigh"
type input "Red Hat, Inc."
type input "Gwen Joyner"
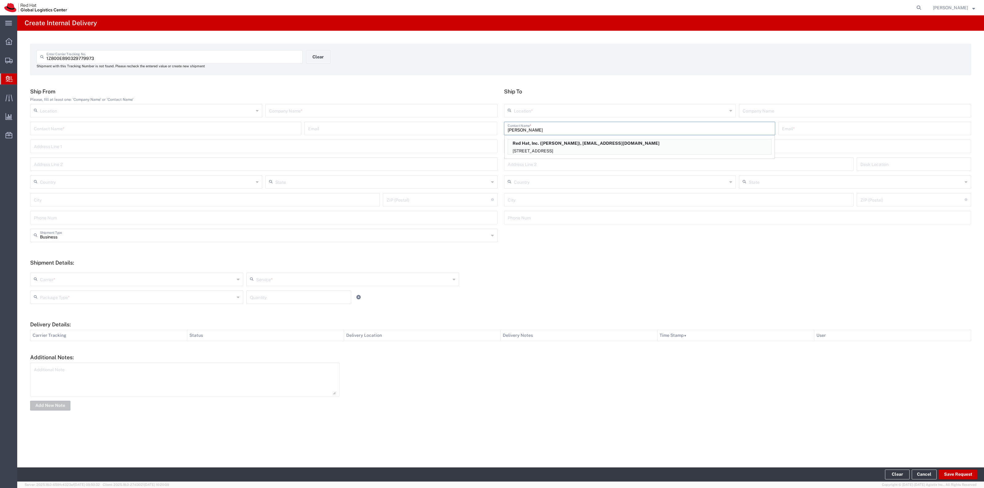
type input "gjoyner@redhat.com"
type input "100 East Davie Street"
type input "19S356"
type input "United States"
type input "RALEIGH"
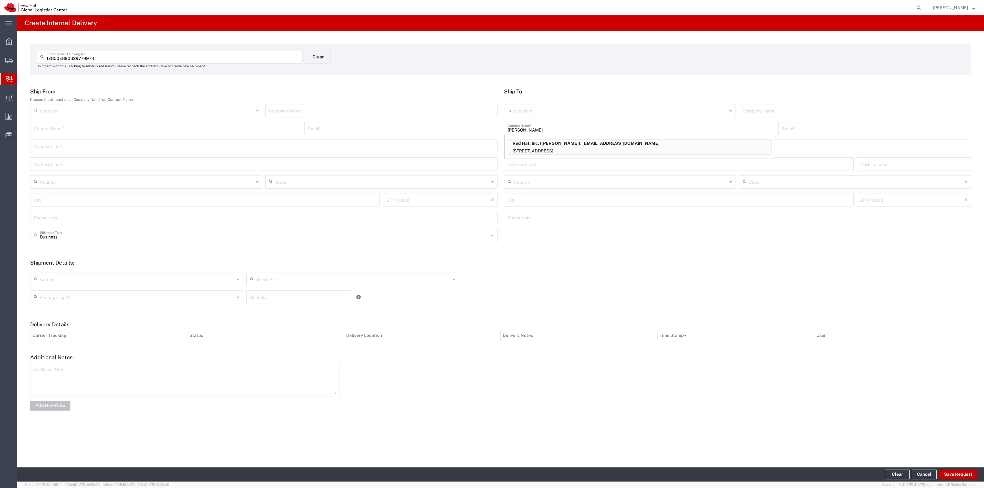
type input "27601"
type input "North Carolina"
click at [463, 112] on input "text" at bounding box center [381, 110] width 225 height 11
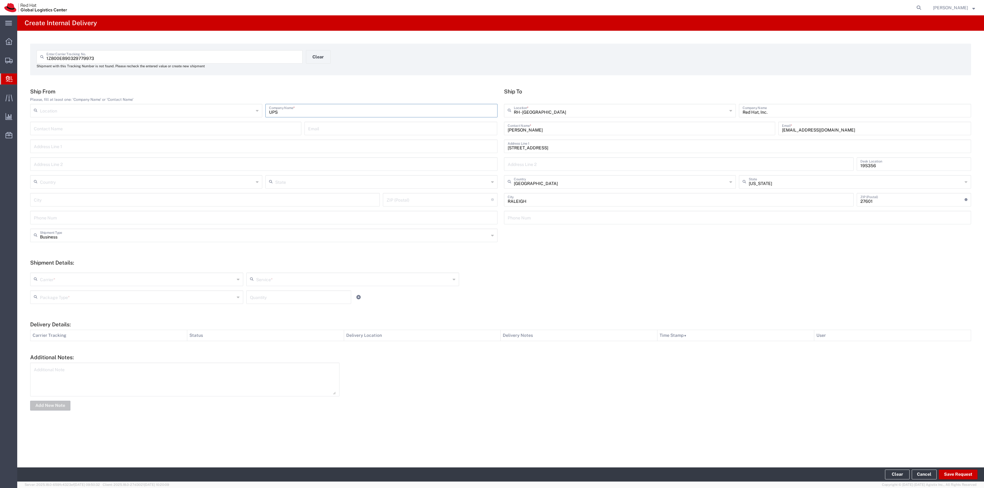
type input "UPS"
click at [162, 279] on input "text" at bounding box center [137, 279] width 195 height 11
drag, startPoint x: 136, startPoint y: 367, endPoint x: 152, endPoint y: 360, distance: 17.1
click at [136, 367] on span "UPS" at bounding box center [137, 364] width 212 height 10
type input "UPS"
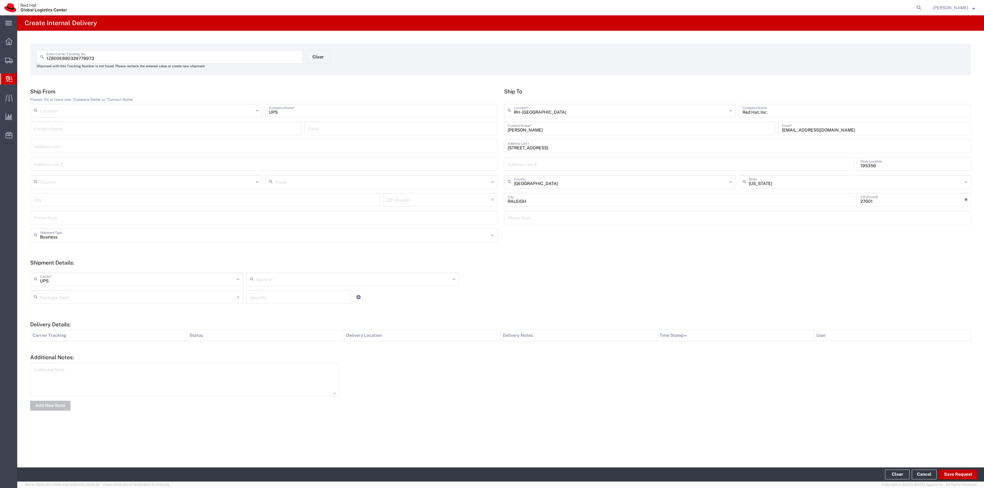
click at [357, 278] on input "text" at bounding box center [353, 279] width 195 height 11
click at [305, 345] on span "Ground" at bounding box center [353, 343] width 212 height 10
type input "Ground"
click at [213, 301] on input "text" at bounding box center [137, 297] width 195 height 11
click at [148, 348] on span "Your Packaging" at bounding box center [137, 351] width 212 height 10
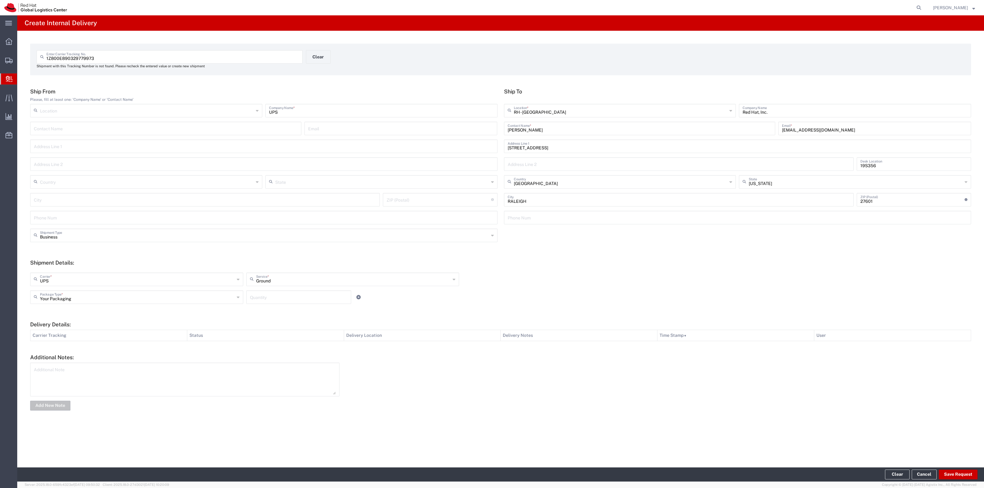
click at [162, 287] on div "UPS Carrier * Amazon Logistics DHL FedEx Express FedEx Freight Interoffice Loca…" at bounding box center [353, 282] width 648 height 18
drag, startPoint x: 168, startPoint y: 295, endPoint x: 125, endPoint y: 310, distance: 44.5
click at [168, 295] on input "Your Packaging" at bounding box center [137, 297] width 195 height 11
click at [112, 338] on span "PAK" at bounding box center [137, 341] width 212 height 10
type input "PAK"
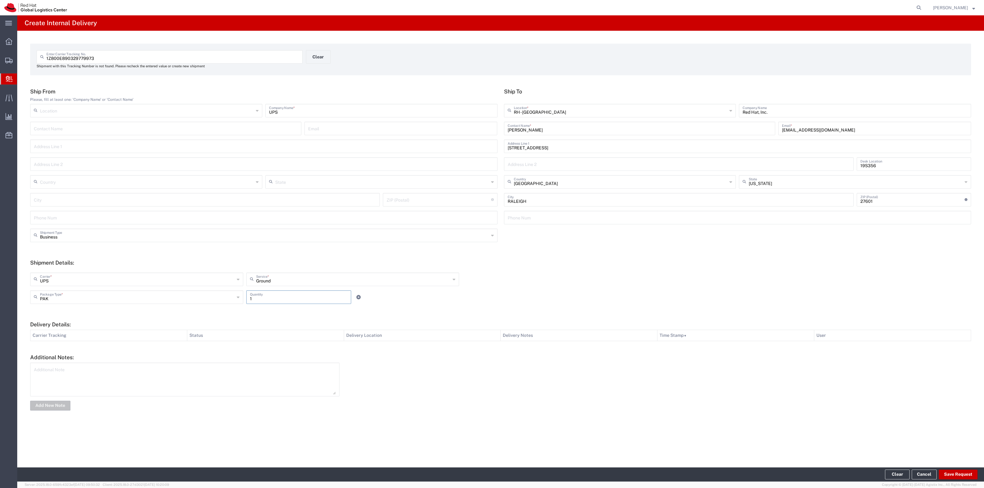
click at [261, 296] on input "1" at bounding box center [298, 297] width 97 height 11
type input "1"
click at [949, 475] on button "Save Request" at bounding box center [958, 475] width 39 height 10
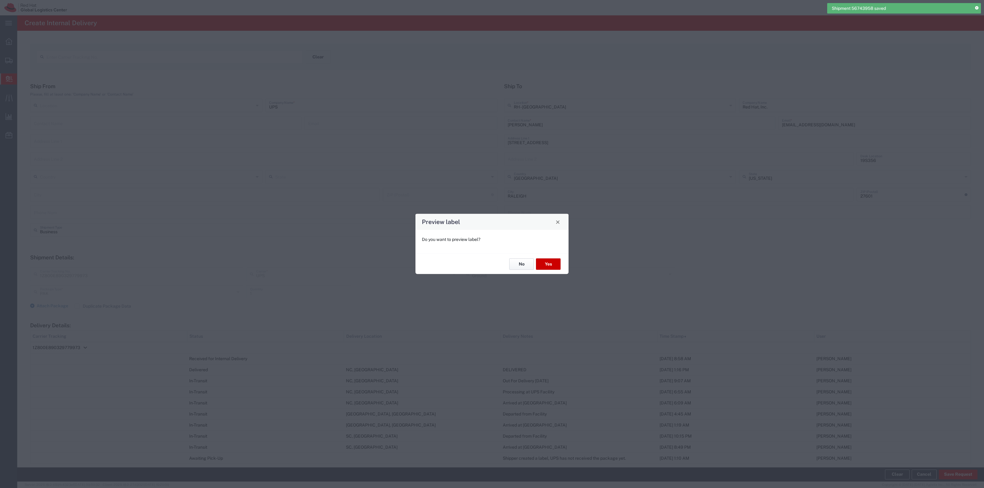
click at [524, 262] on button "No" at bounding box center [521, 264] width 25 height 11
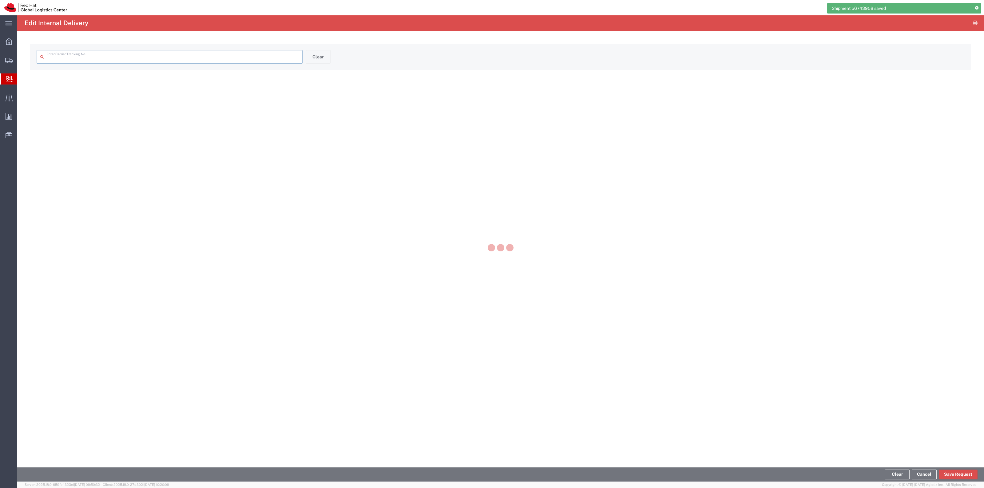
type input "1Z800E890329779973"
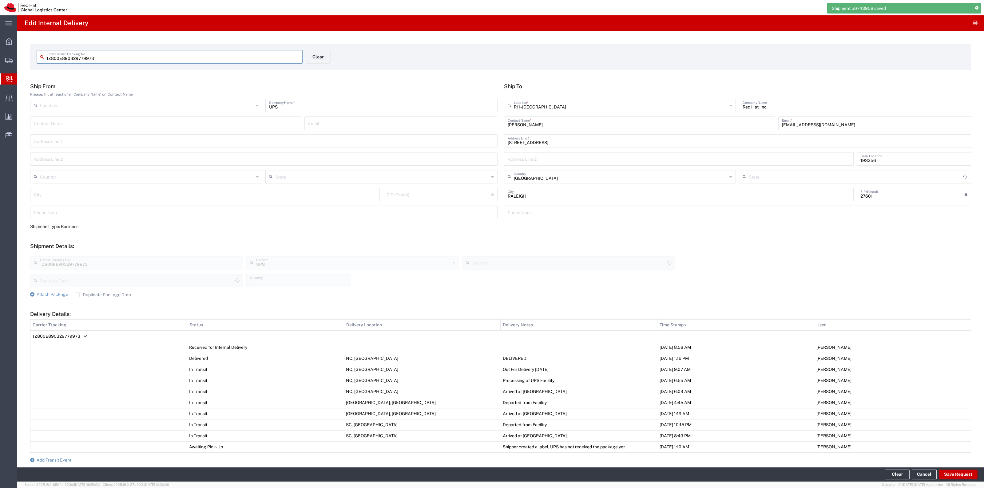
type input "North Carolina"
type input "PAK"
type input "Ground"
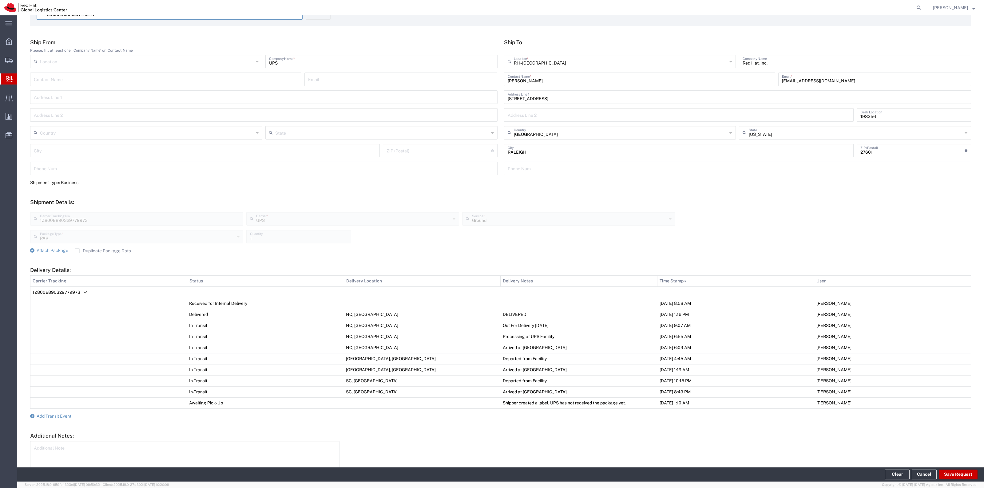
scroll to position [80, 0]
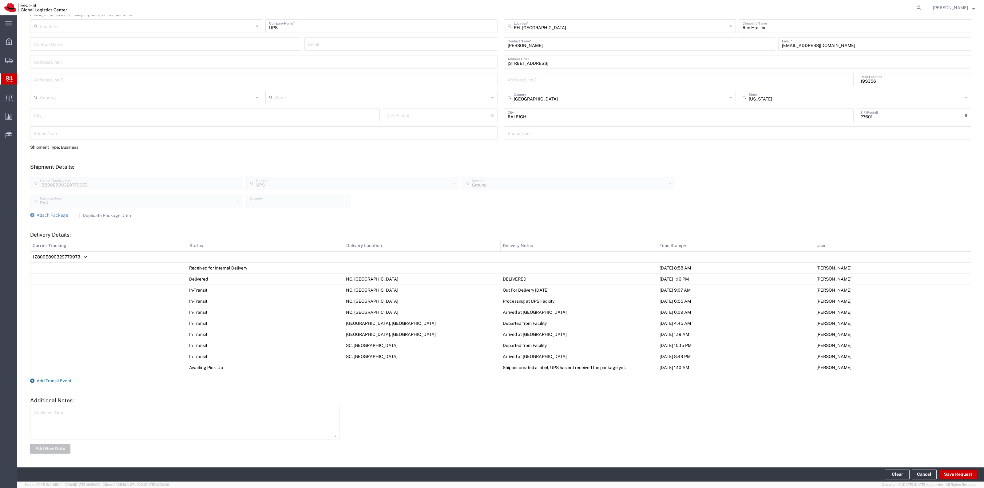
click at [60, 381] on span "Add Transit Event" at bounding box center [54, 381] width 35 height 5
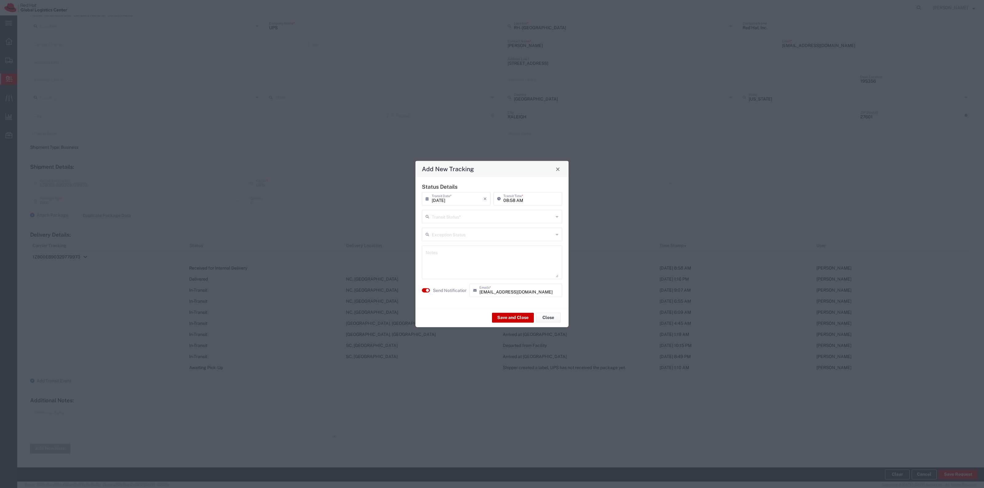
click at [451, 218] on input "text" at bounding box center [493, 216] width 122 height 11
click at [458, 227] on span "Delivery Confirmation" at bounding box center [492, 230] width 139 height 10
type input "Delivery Confirmation"
click at [451, 296] on agx-switch-control "Send Notification" at bounding box center [444, 291] width 48 height 14
click at [450, 292] on label "Send Notification" at bounding box center [450, 290] width 34 height 6
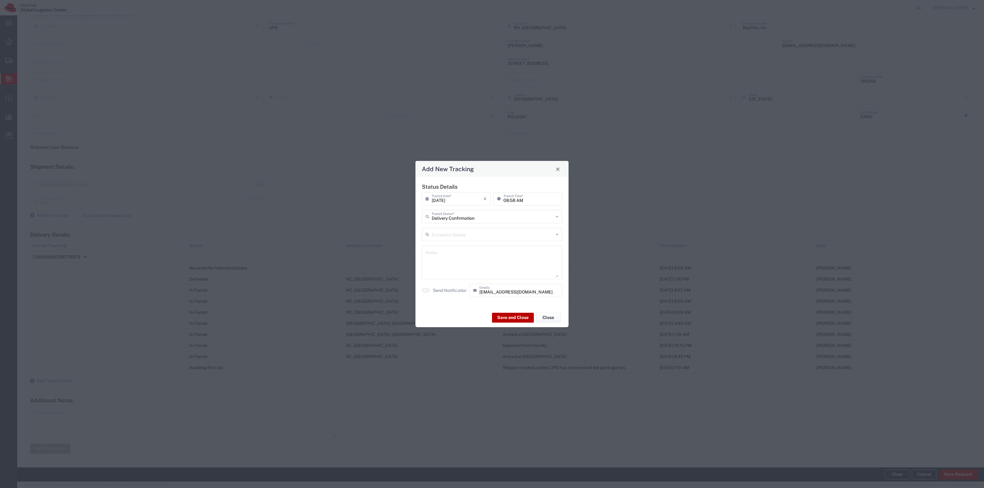
click at [506, 318] on button "Save and Close" at bounding box center [513, 318] width 42 height 10
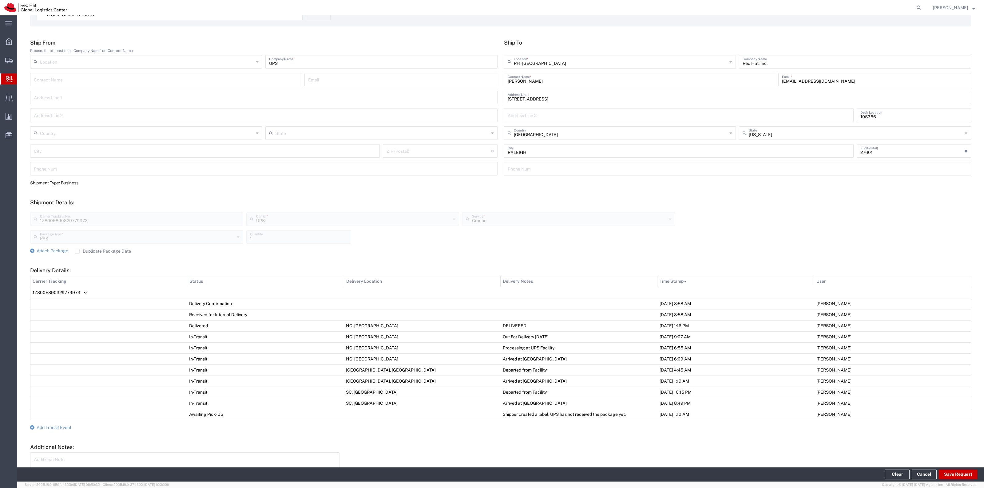
scroll to position [0, 0]
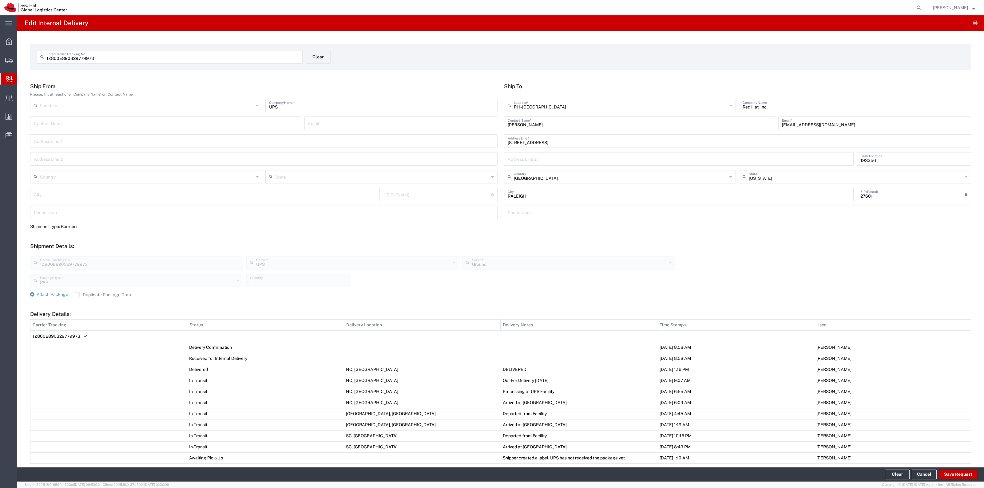
click at [318, 65] on div "1Z800E890329779973 Enter Carrier Tracking No. Clear" at bounding box center [306, 59] width 545 height 18
click at [319, 59] on button "Clear" at bounding box center [318, 57] width 25 height 14
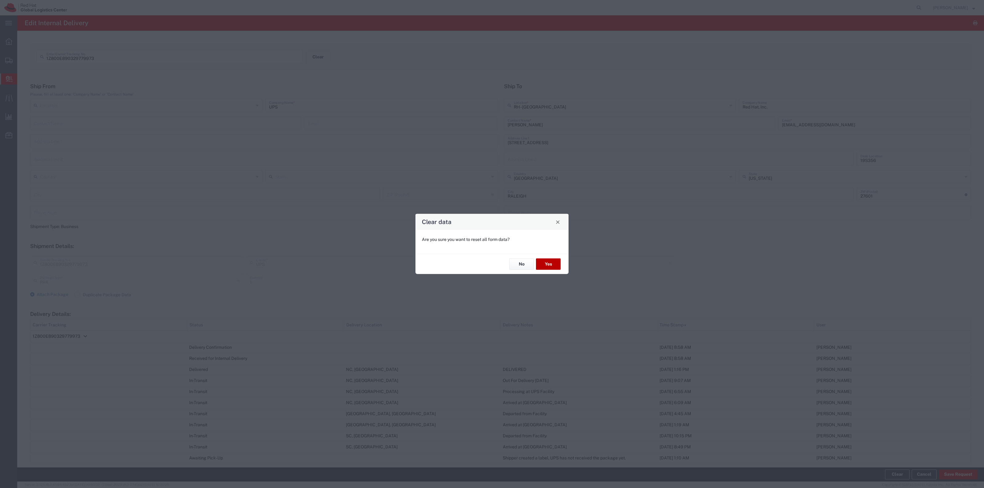
click at [558, 261] on button "Yes" at bounding box center [548, 264] width 25 height 11
